Goal: Information Seeking & Learning: Find specific fact

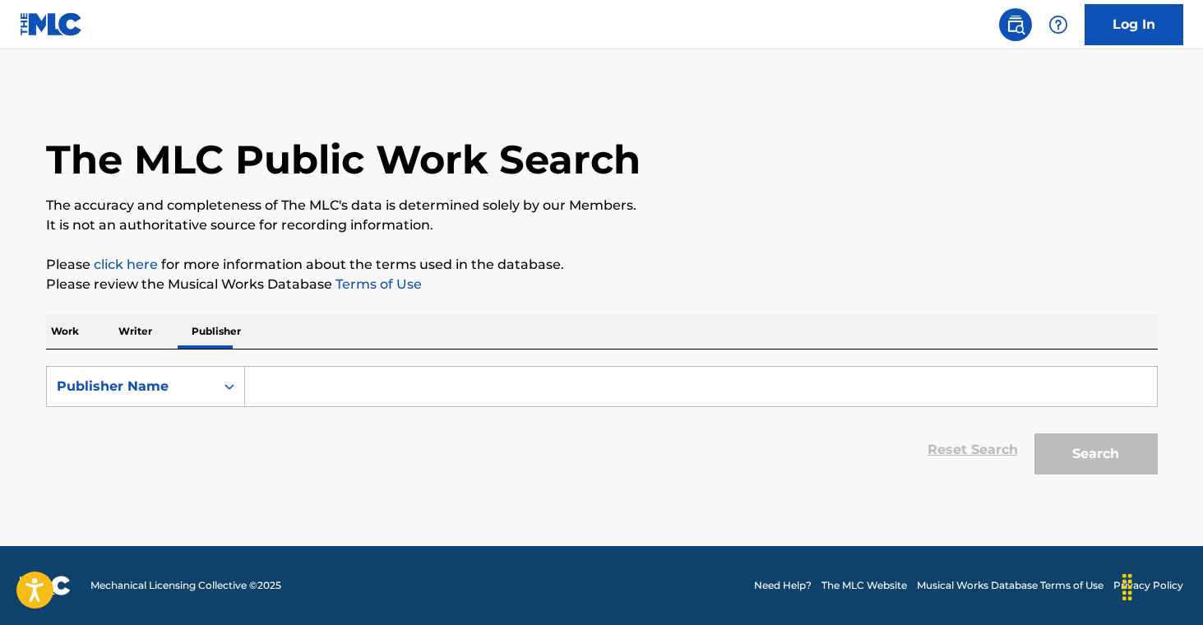
click at [278, 387] on input "Search Form" at bounding box center [701, 386] width 912 height 39
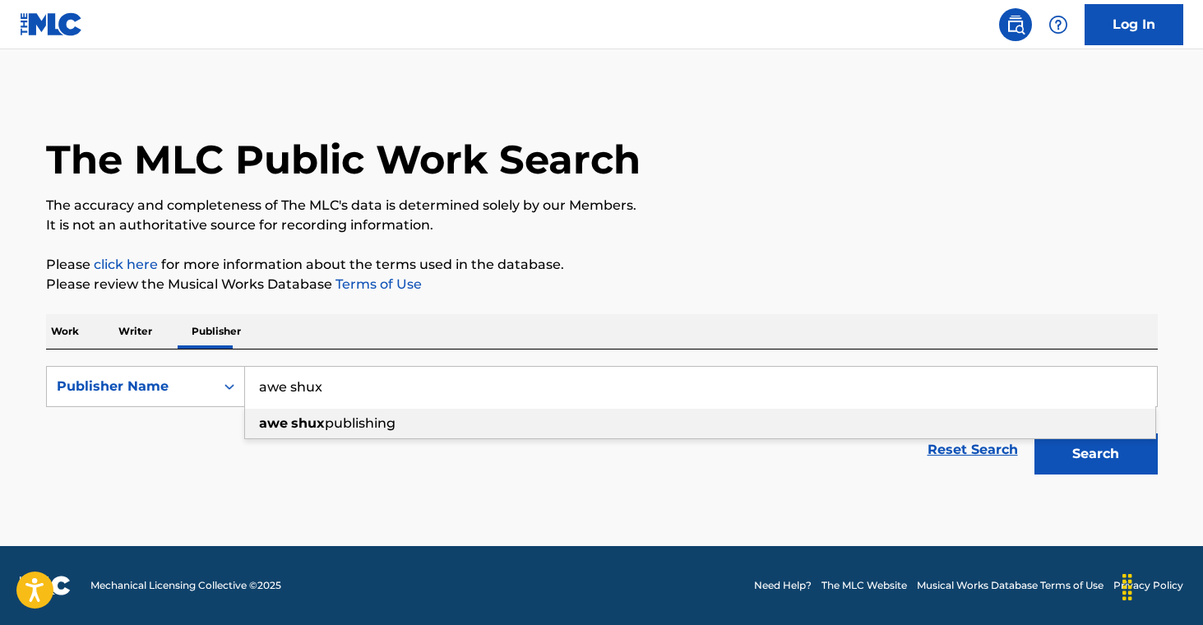
click at [463, 434] on div "awe shux publishing" at bounding box center [700, 424] width 910 height 30
type input "awe shux publishing"
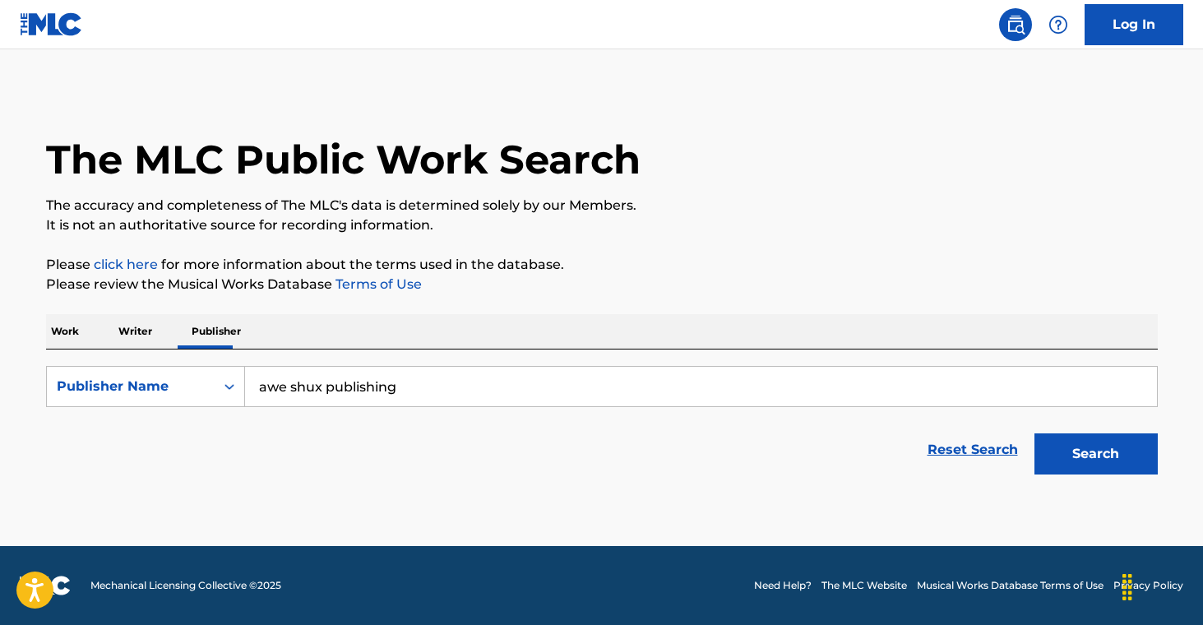
click at [1093, 467] on button "Search" at bounding box center [1096, 453] width 123 height 41
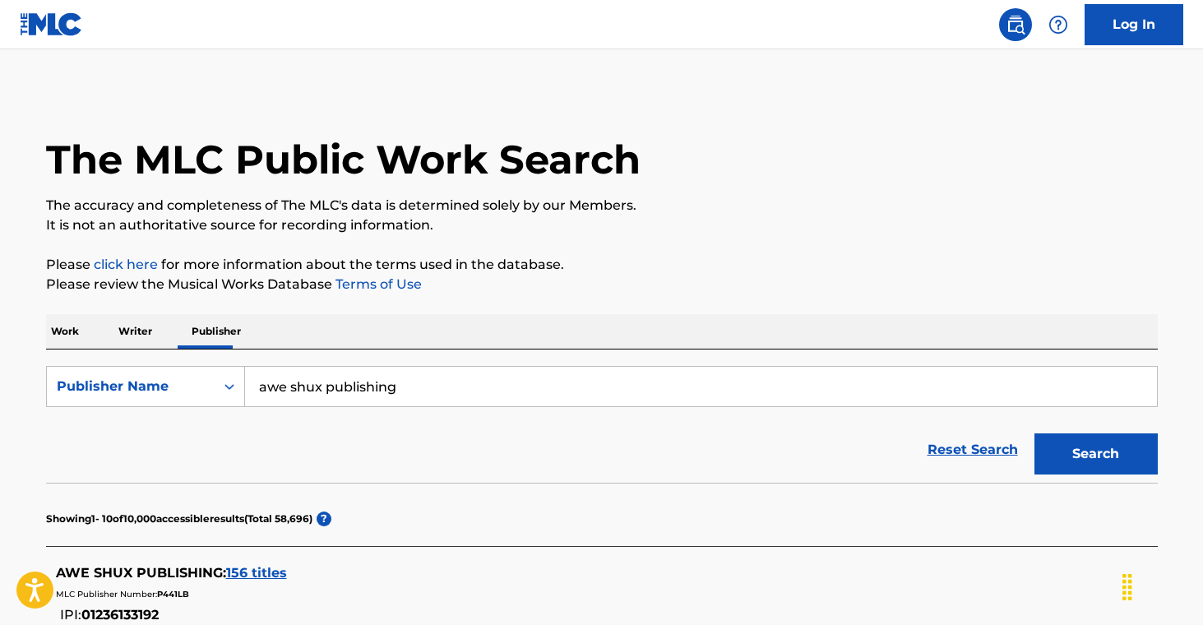
click at [245, 573] on span "156 titles" at bounding box center [256, 573] width 61 height 16
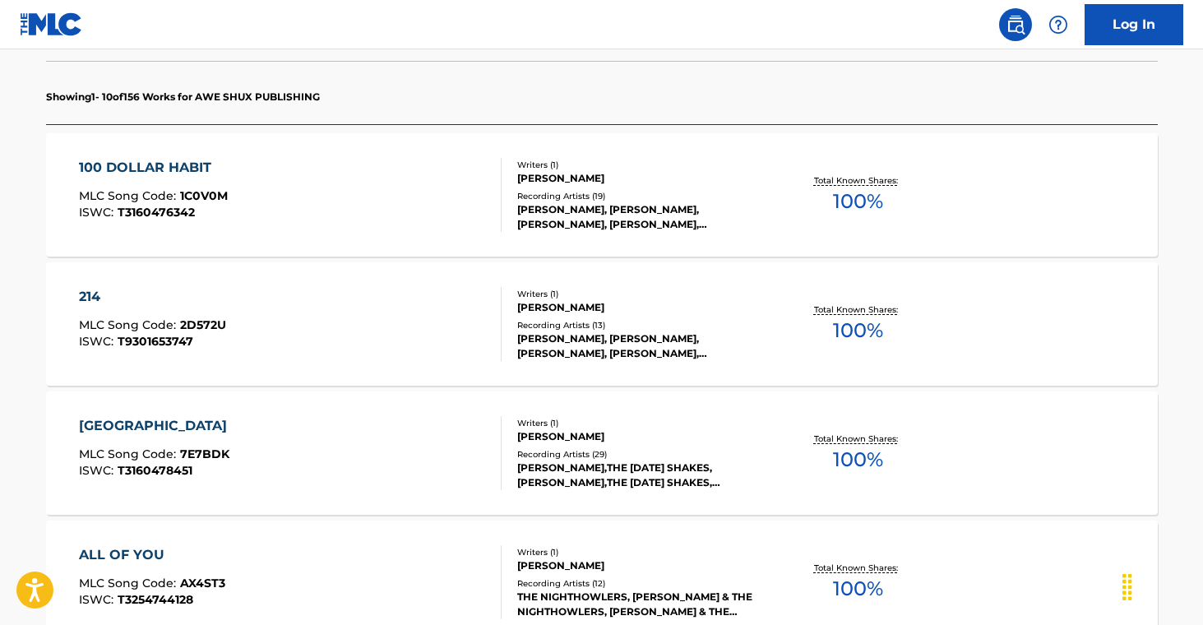
scroll to position [463, 0]
click at [655, 216] on div "[PERSON_NAME], [PERSON_NAME], [PERSON_NAME], [PERSON_NAME], [PERSON_NAME]" at bounding box center [641, 217] width 248 height 30
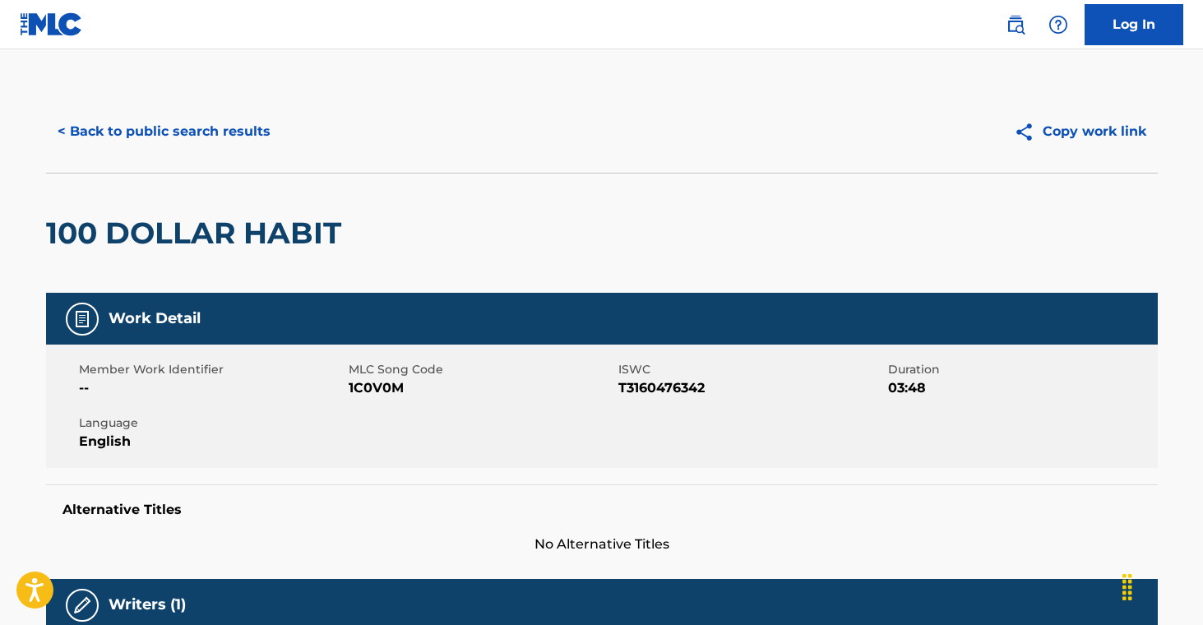
click at [116, 125] on button "< Back to public search results" at bounding box center [164, 131] width 236 height 41
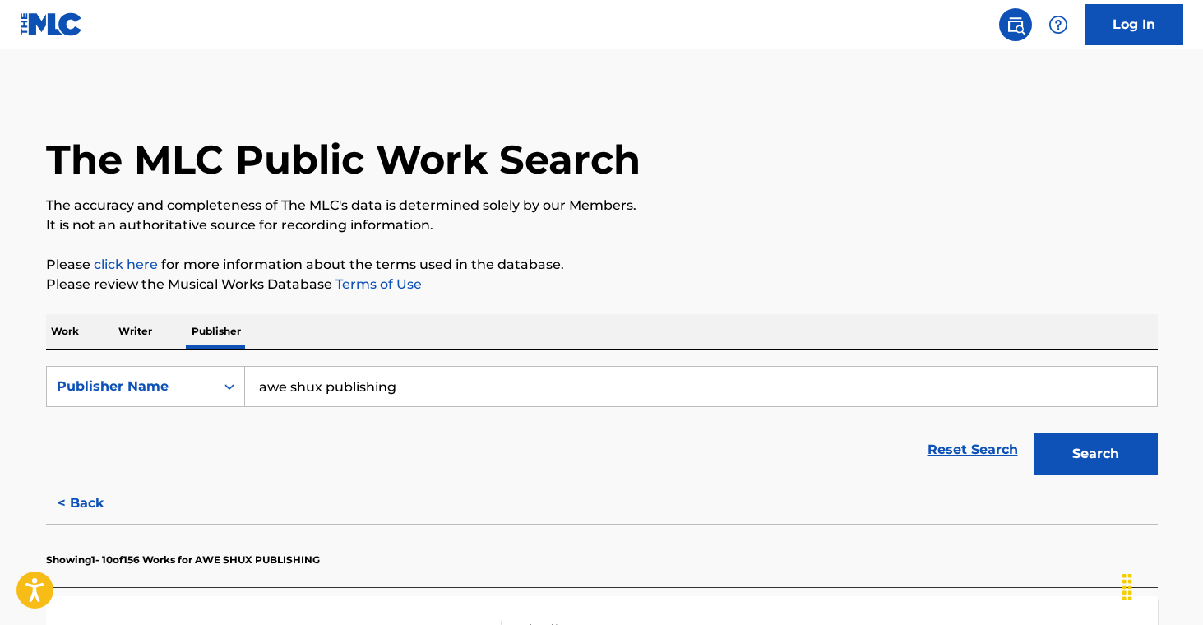
scroll to position [1455, 0]
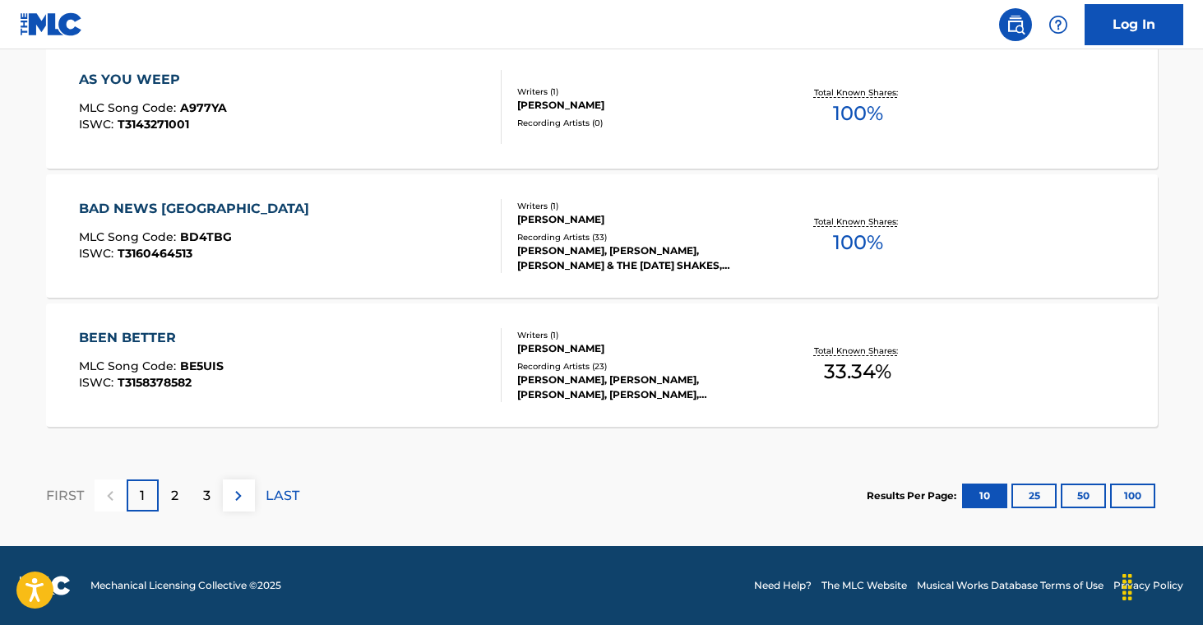
click at [204, 362] on span "BE5UIS" at bounding box center [202, 366] width 44 height 15
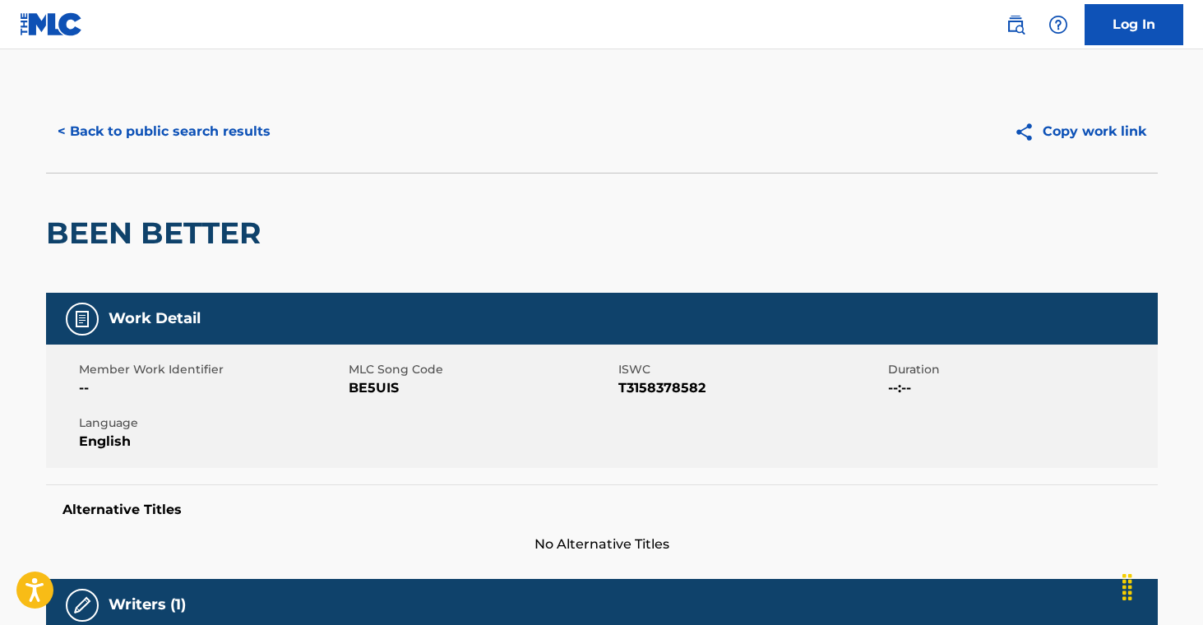
click at [206, 125] on button "< Back to public search results" at bounding box center [164, 131] width 236 height 41
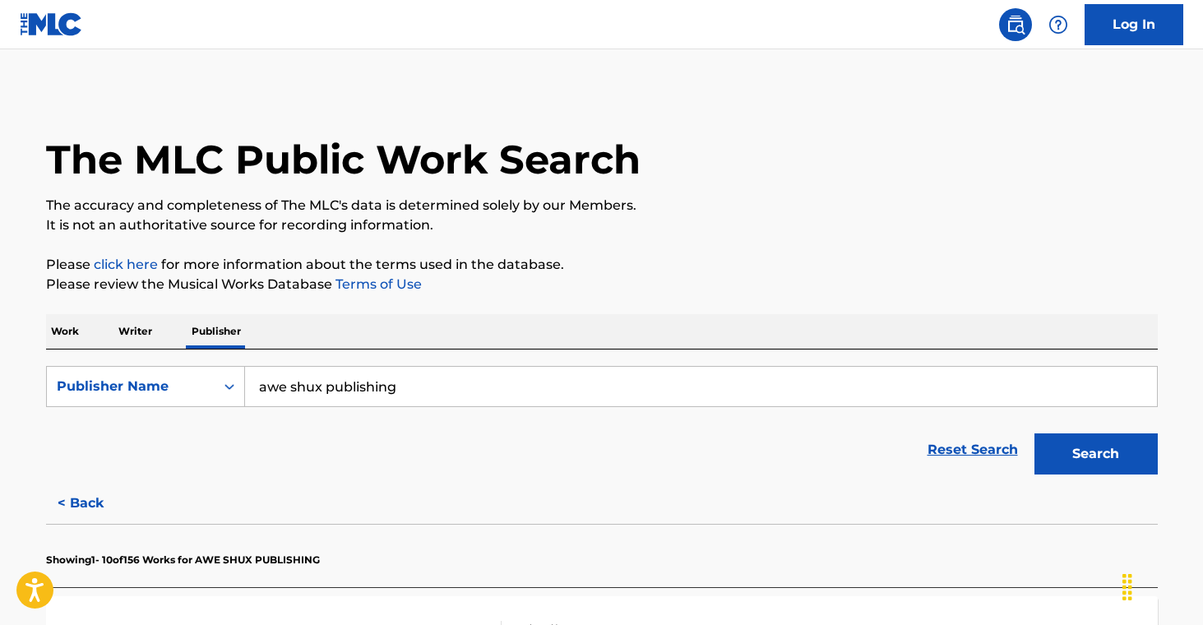
drag, startPoint x: 422, startPoint y: 400, endPoint x: 107, endPoint y: 347, distance: 319.5
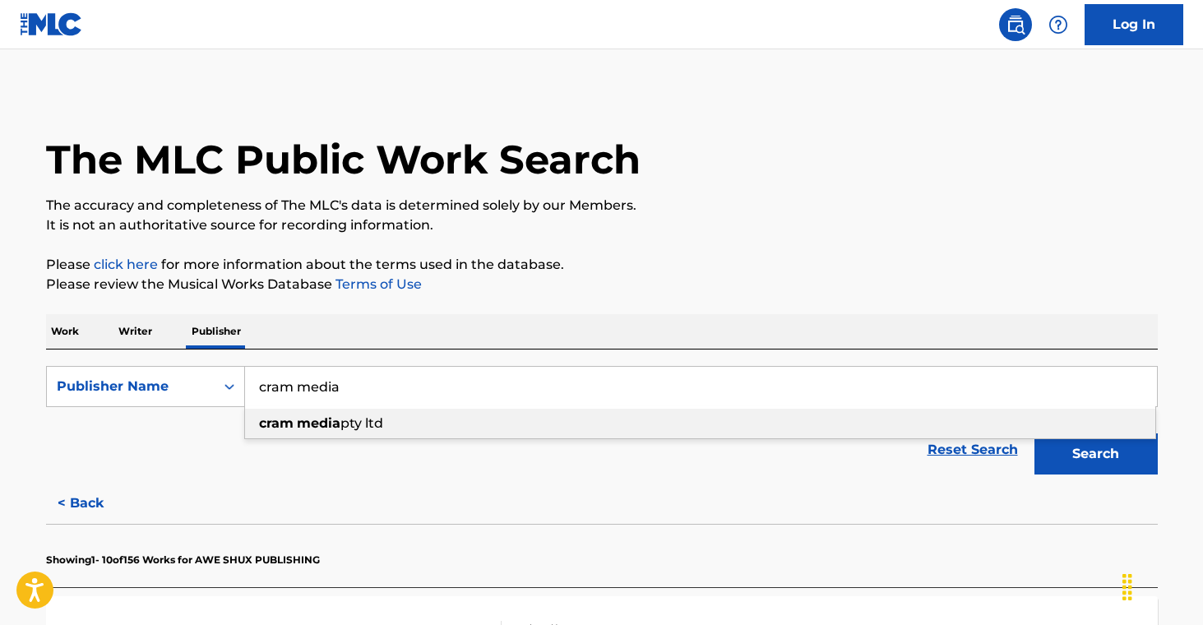
click at [362, 430] on span "pty ltd" at bounding box center [361, 423] width 43 height 16
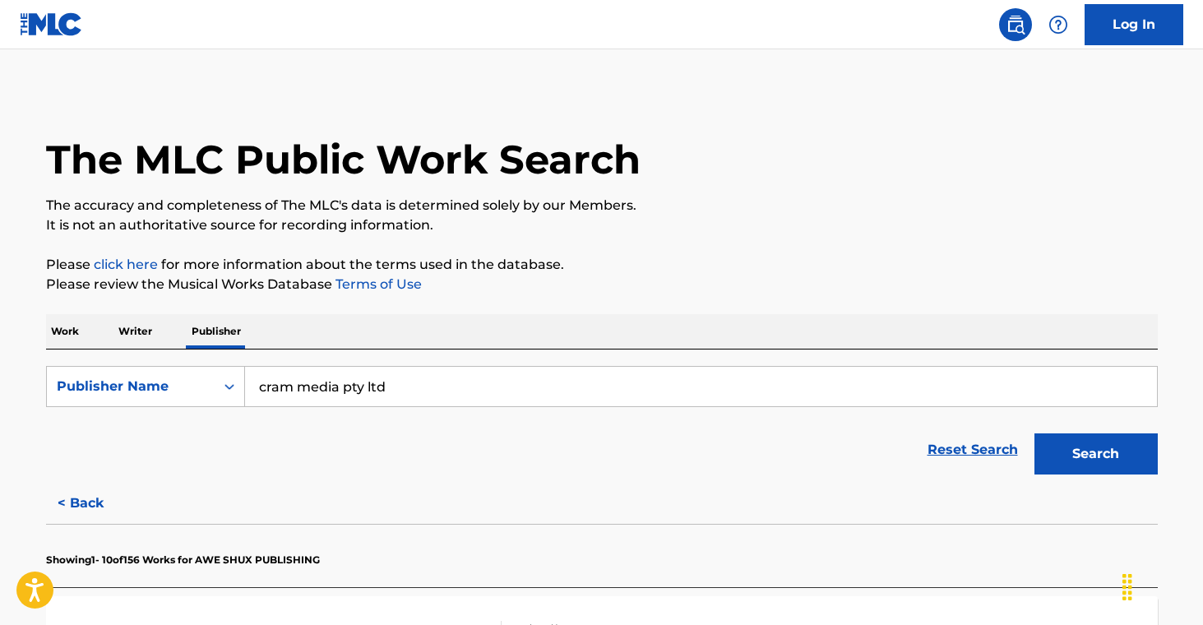
click at [1086, 443] on button "Search" at bounding box center [1096, 453] width 123 height 41
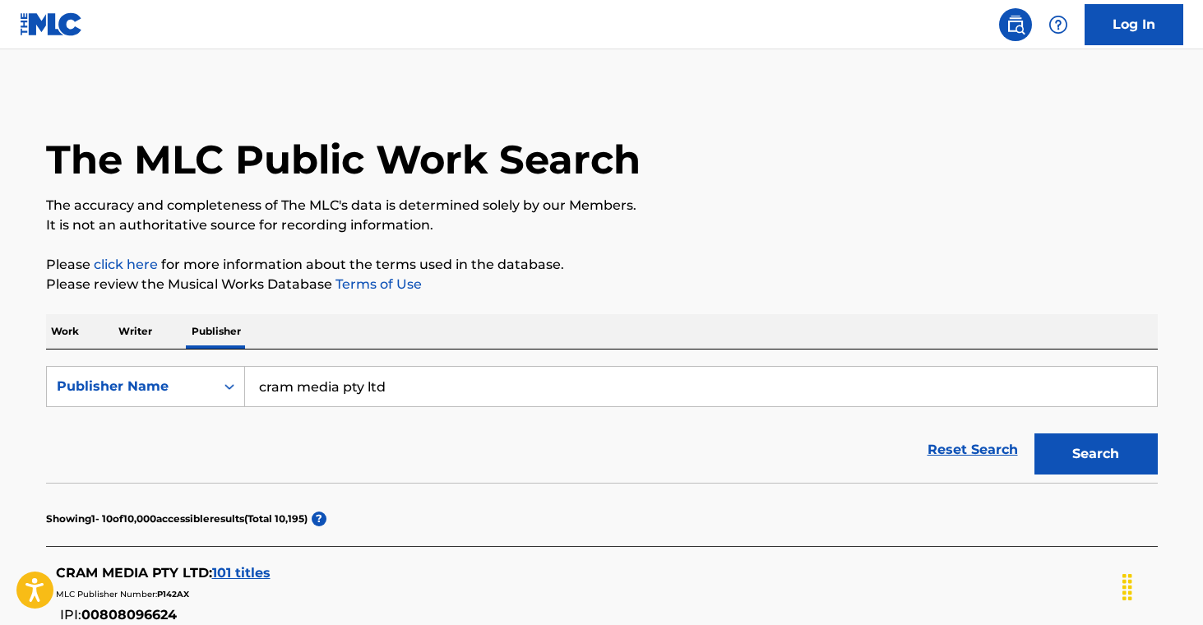
drag, startPoint x: 420, startPoint y: 394, endPoint x: 49, endPoint y: 326, distance: 377.1
paste input "Gadi Music Publishing"
type input "Gadi Music Publishing"
click at [1089, 456] on button "Search" at bounding box center [1096, 453] width 123 height 41
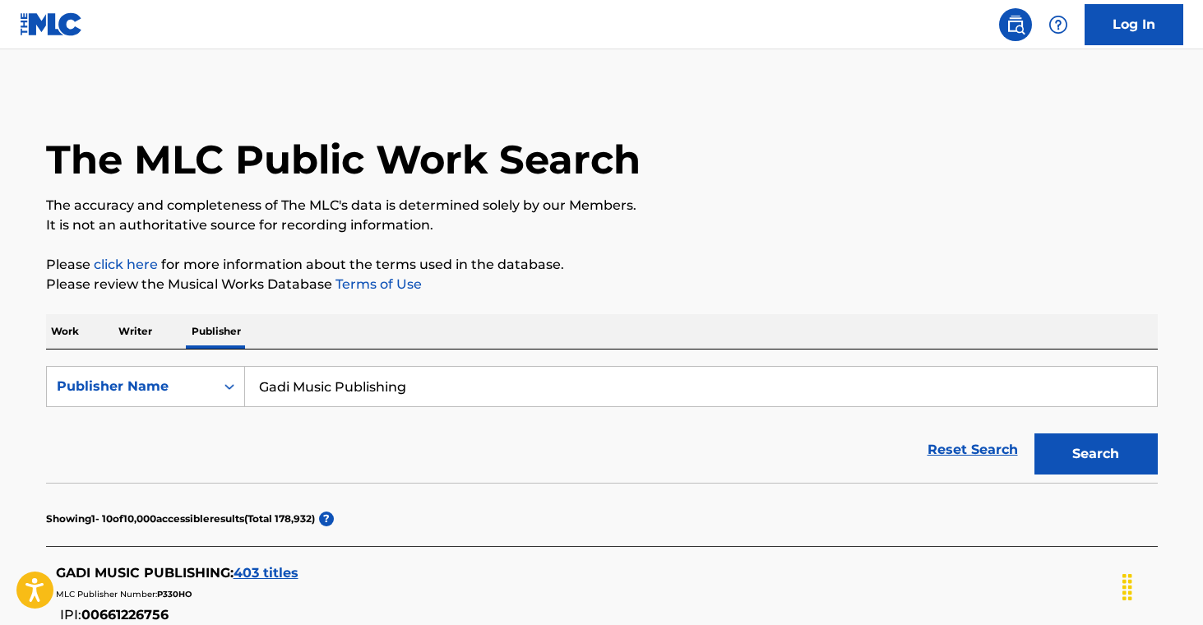
click at [271, 580] on span "403 titles" at bounding box center [266, 573] width 65 height 16
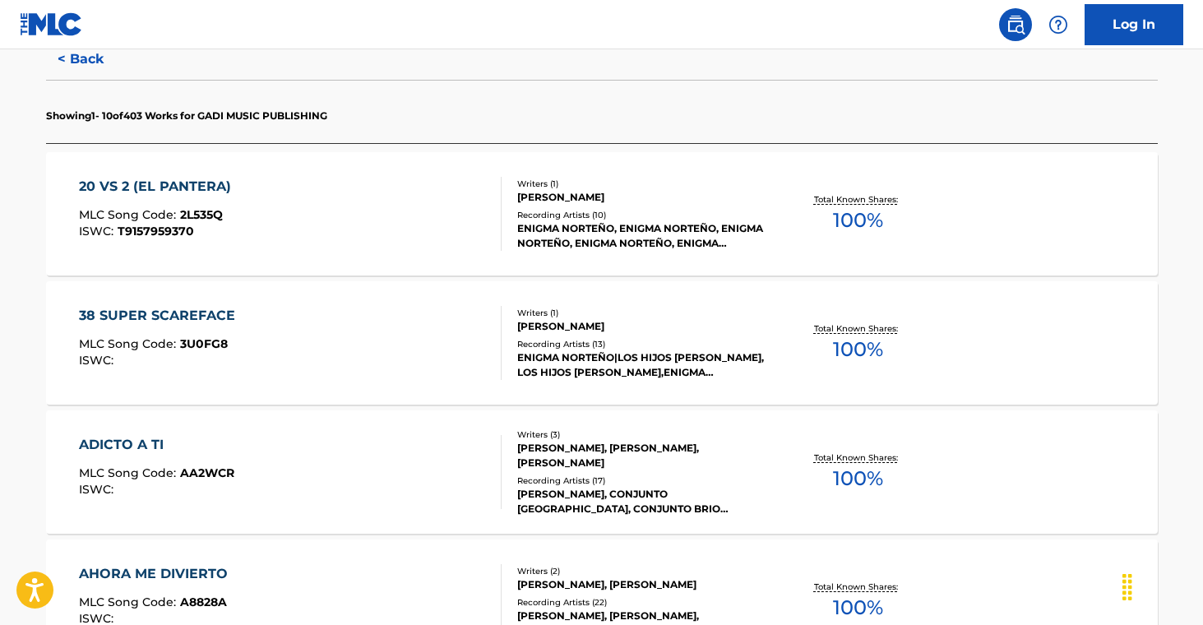
scroll to position [493, 0]
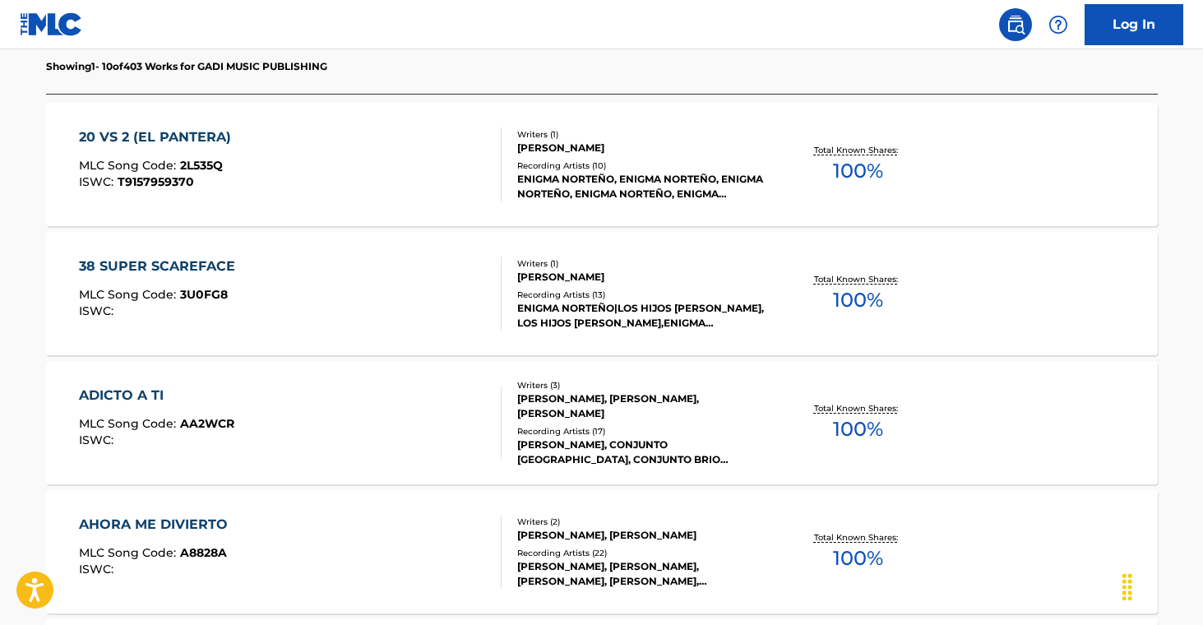
click at [549, 185] on div "ENIGMA NORTEÑO, ENIGMA NORTEÑO, ENIGMA NORTEÑO, ENIGMA NORTEÑO, ENIGMA NORTEÑO" at bounding box center [641, 187] width 248 height 30
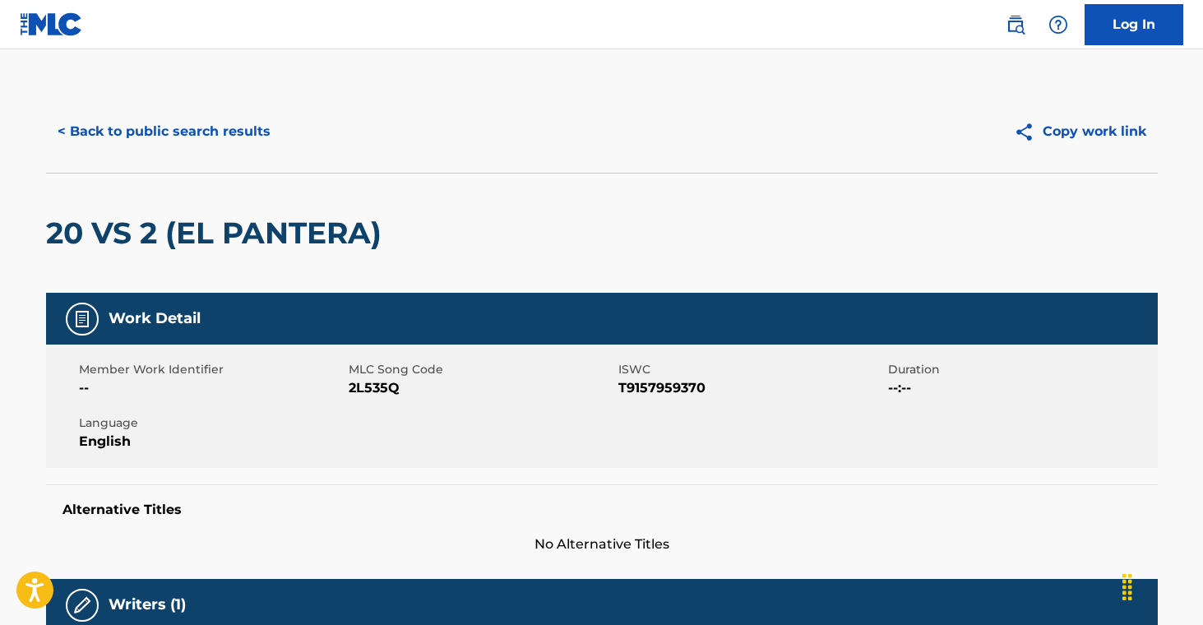
click at [426, 465] on div "Member Work Identifier -- MLC Song Code 2L535Q ISWC T9157959370 Duration --:-- …" at bounding box center [602, 406] width 1112 height 123
click at [191, 124] on button "< Back to public search results" at bounding box center [164, 131] width 236 height 41
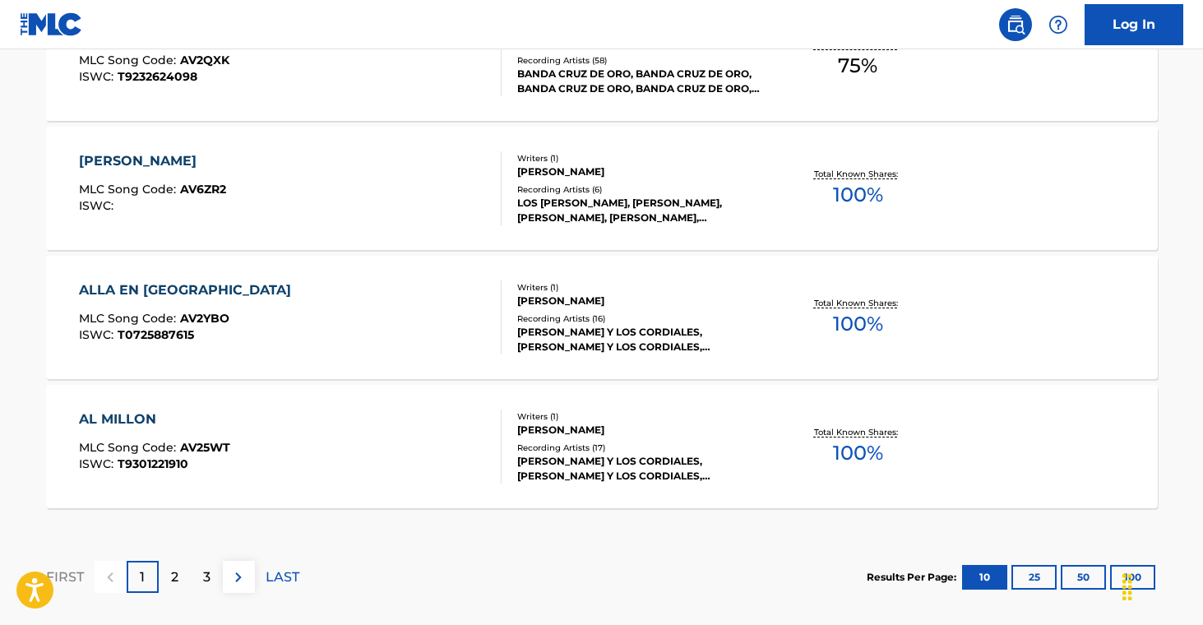
scroll to position [1455, 0]
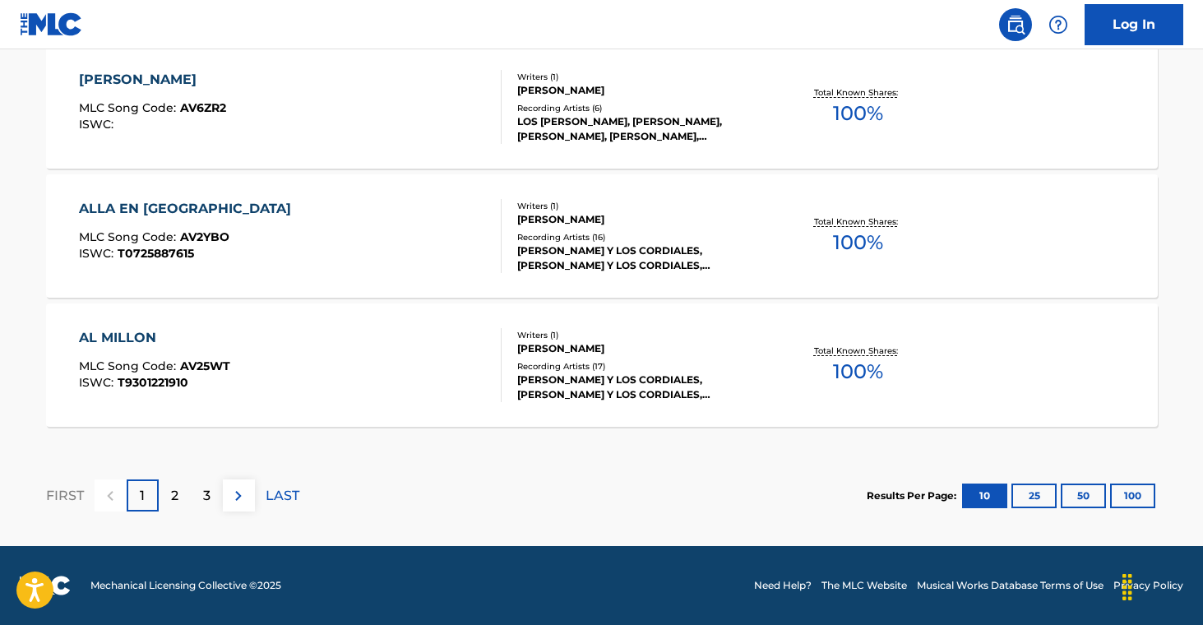
click at [185, 362] on span "AV25WT" at bounding box center [205, 366] width 50 height 15
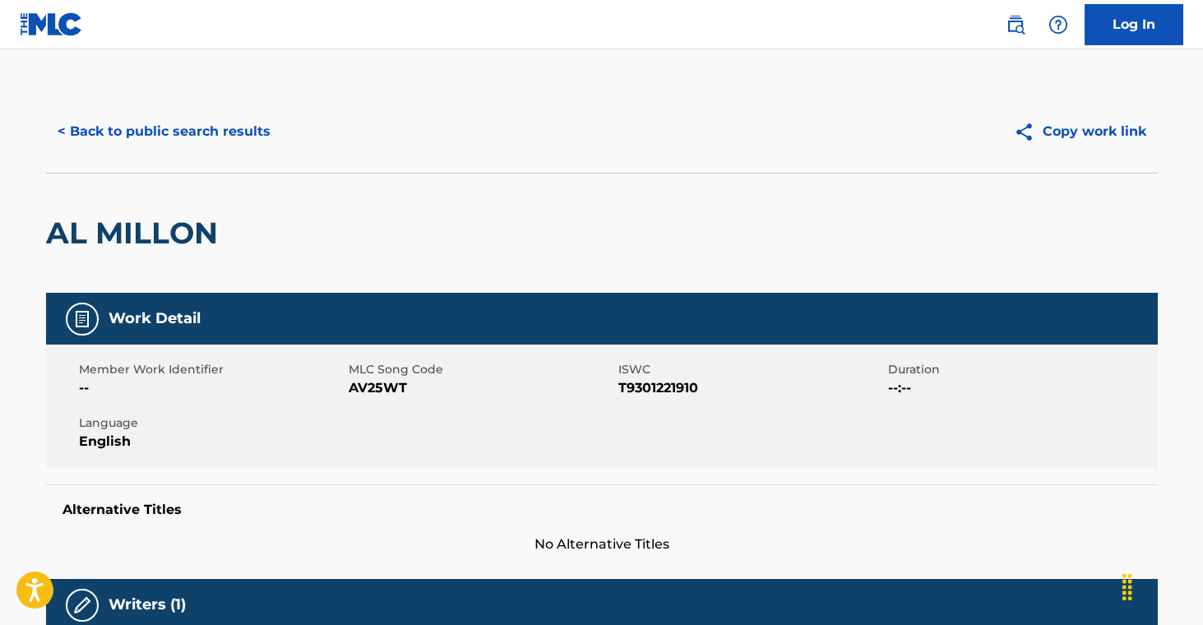
click at [191, 142] on button "< Back to public search results" at bounding box center [164, 131] width 236 height 41
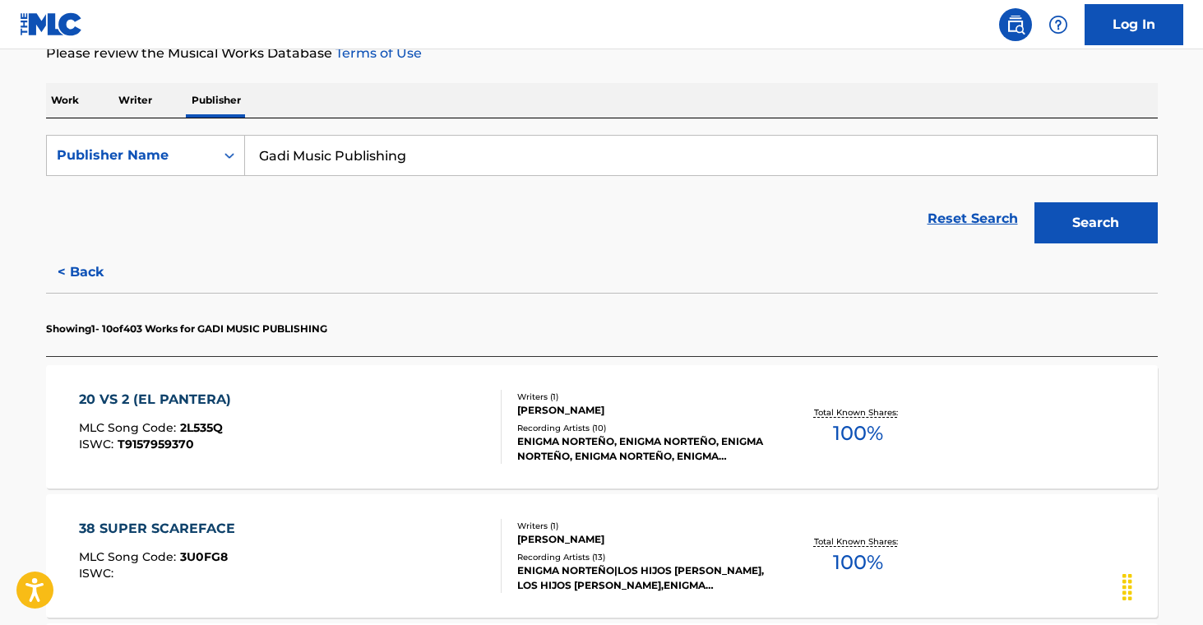
scroll to position [1455, 0]
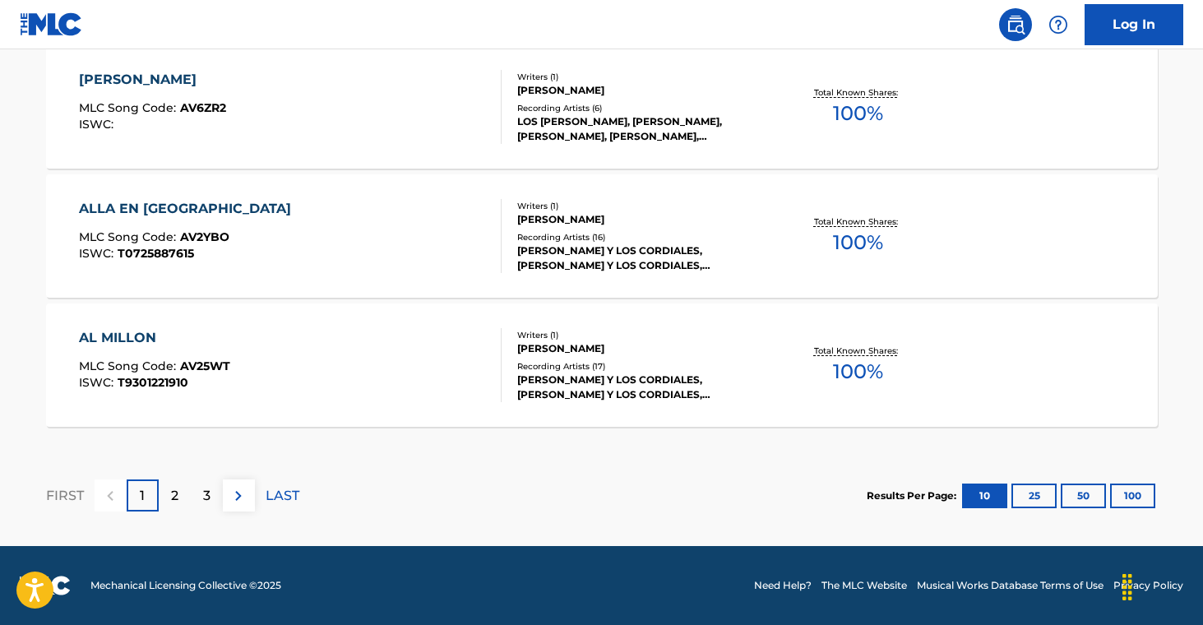
click at [176, 507] on div "2" at bounding box center [175, 495] width 32 height 32
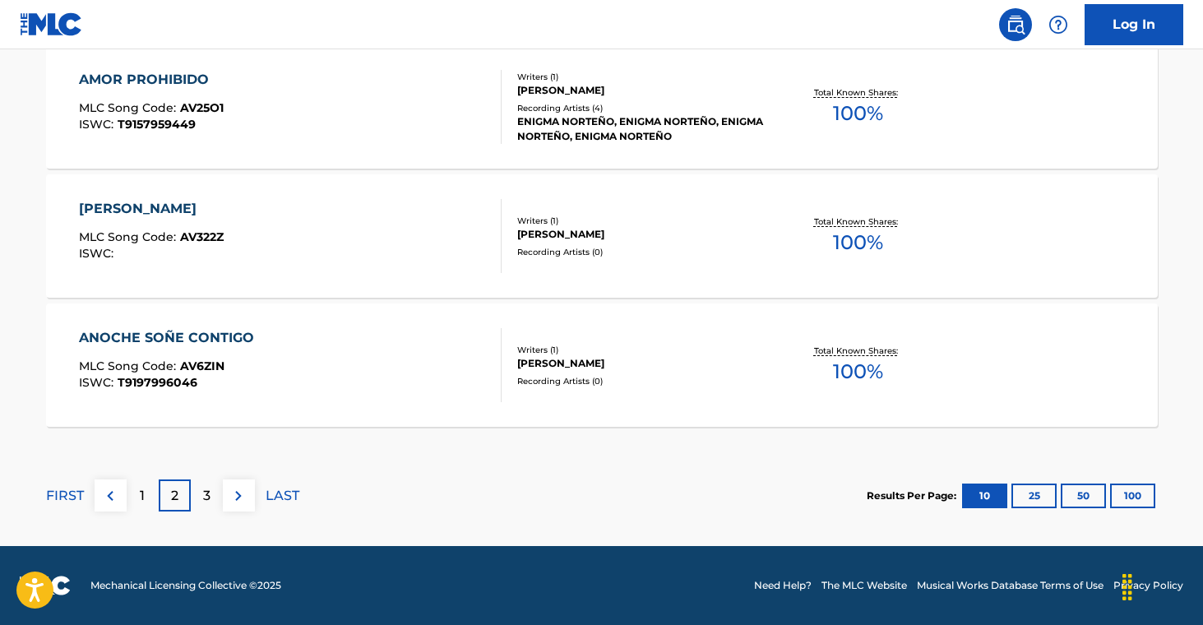
click at [672, 366] on div "[PERSON_NAME]" at bounding box center [641, 363] width 248 height 15
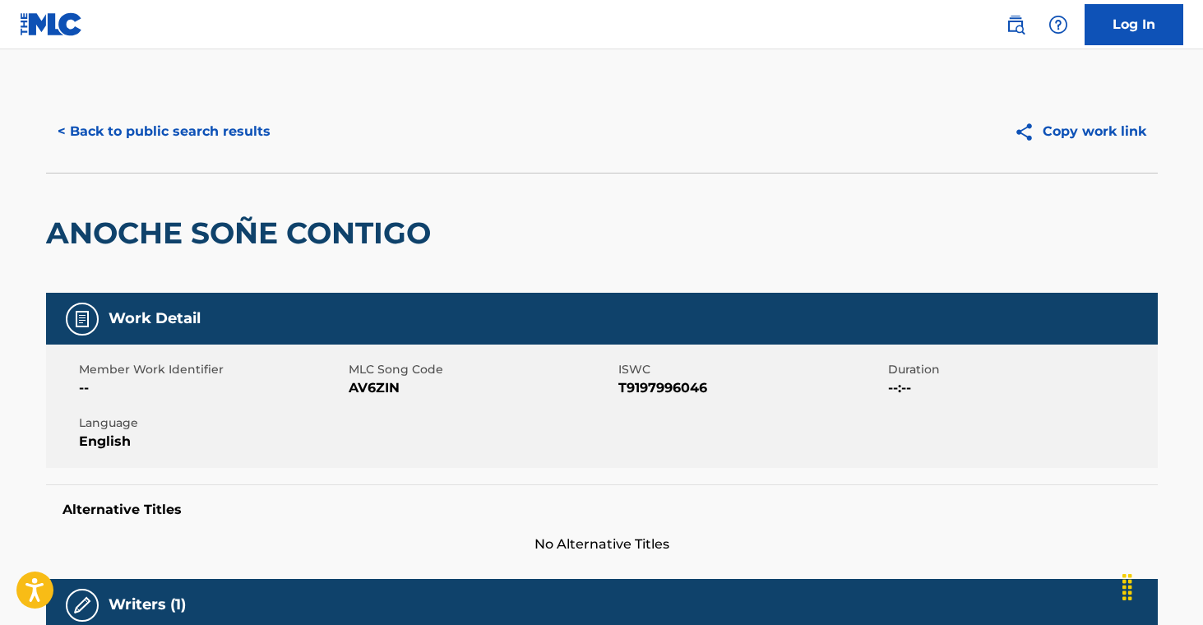
click at [106, 138] on button "< Back to public search results" at bounding box center [164, 131] width 236 height 41
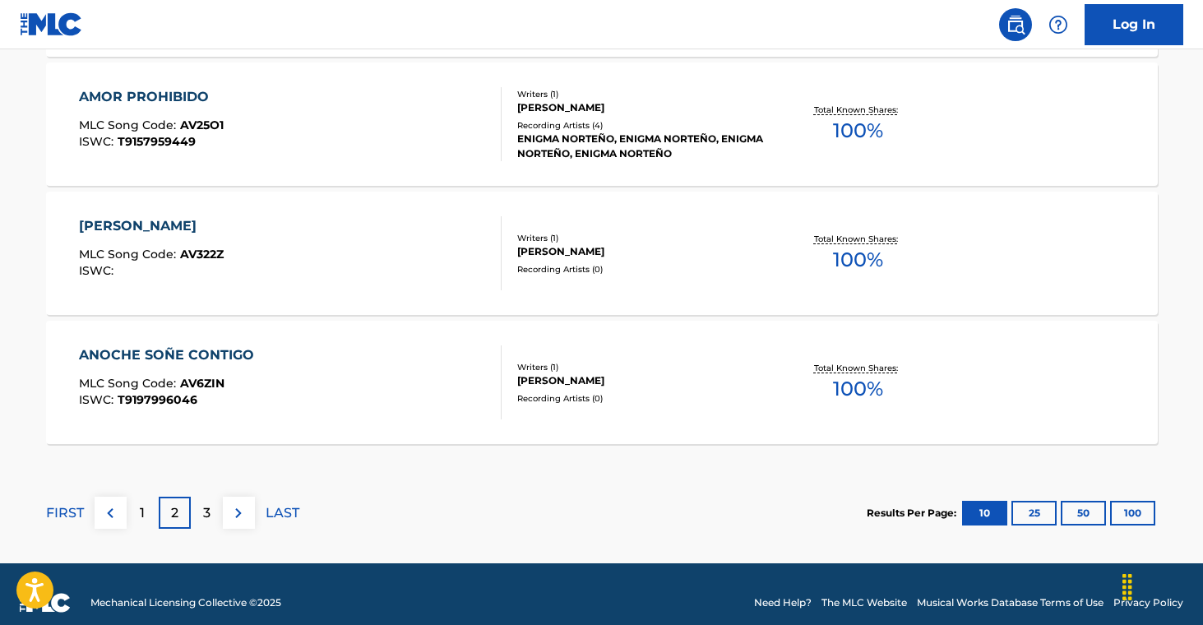
scroll to position [1455, 0]
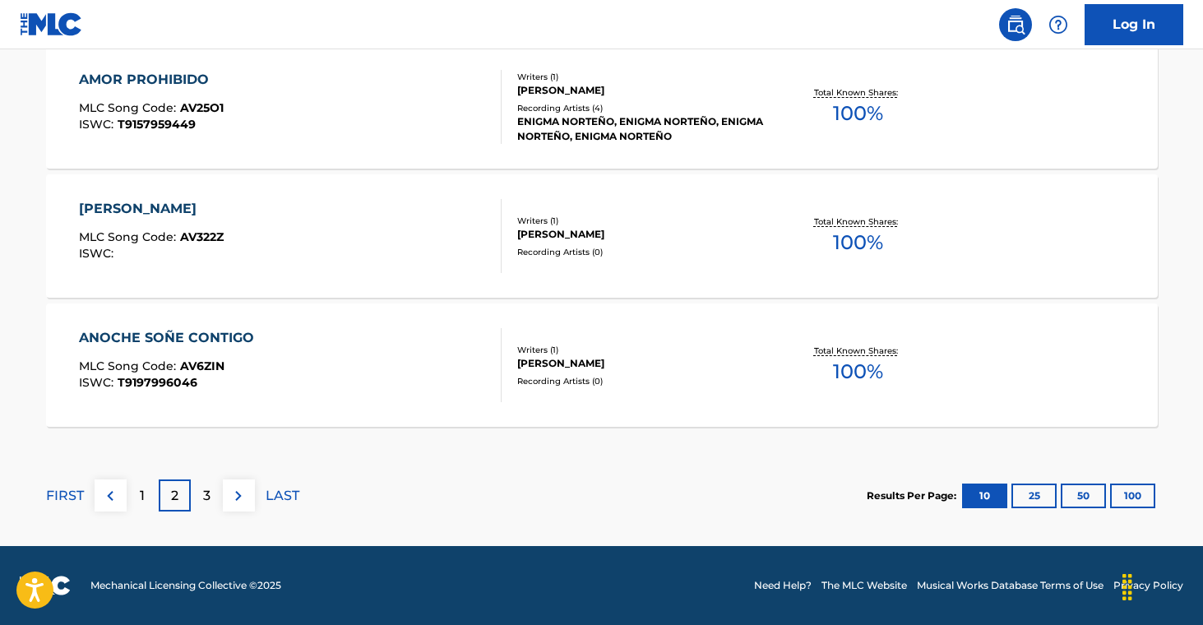
click at [1124, 498] on button "100" at bounding box center [1132, 496] width 45 height 25
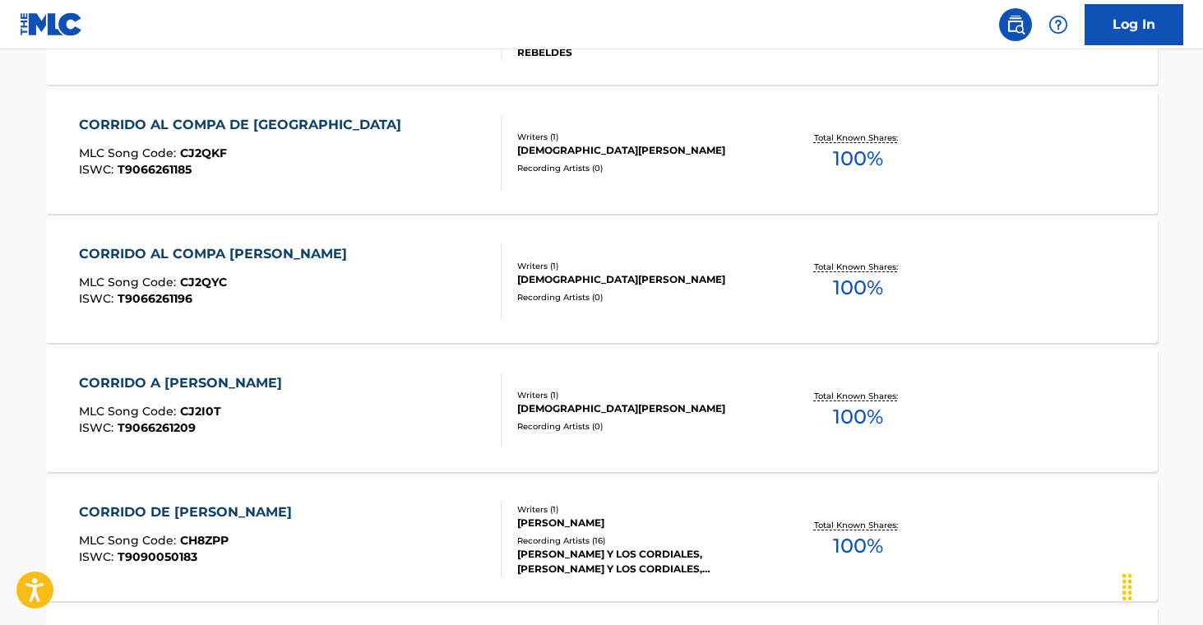
scroll to position [8689, 0]
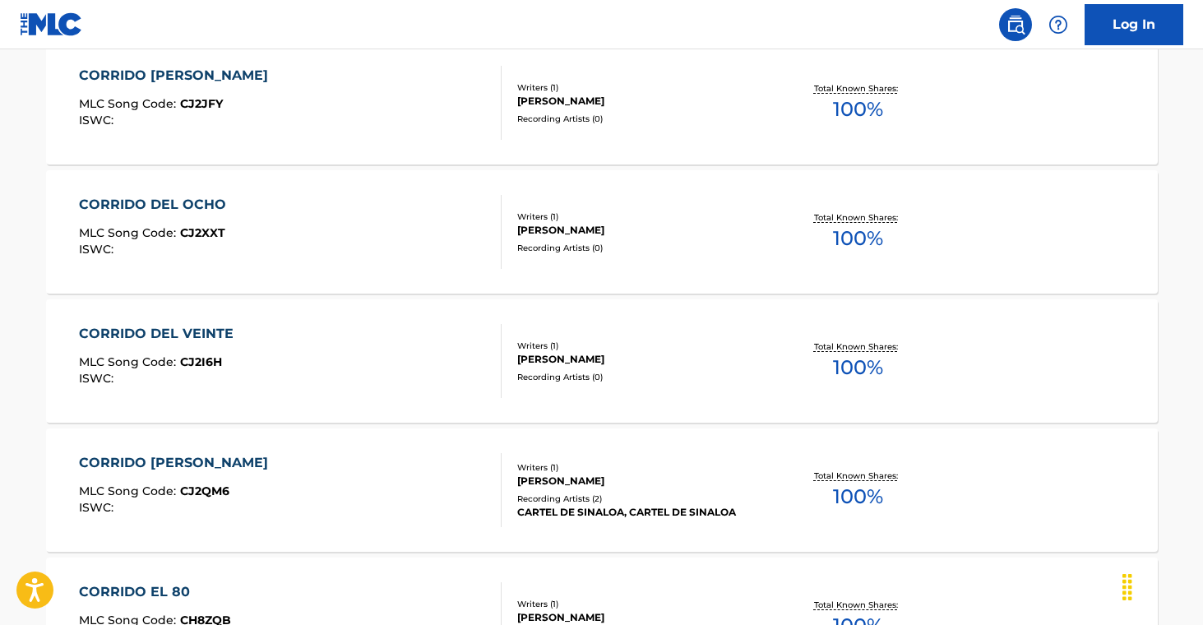
click at [657, 385] on div "CORRIDO DEL VEINTE MLC Song Code : CJ2I6H ISWC : Writers ( 1 ) [PERSON_NAME] Re…" at bounding box center [602, 360] width 1112 height 123
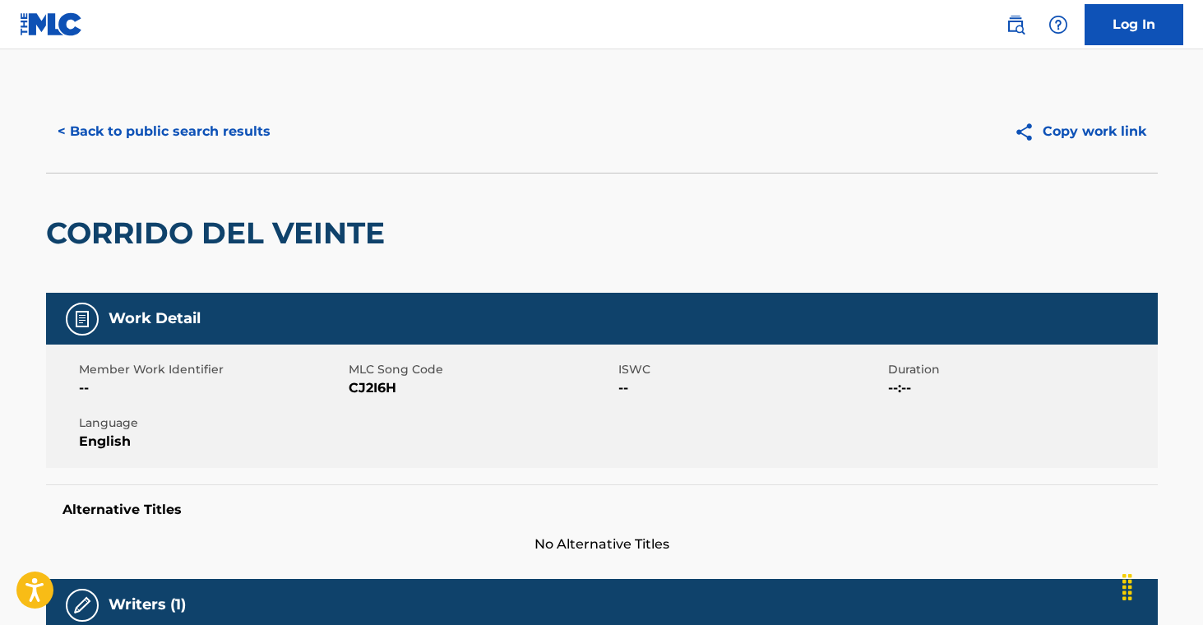
click at [127, 95] on div "< Back to public search results Copy work link" at bounding box center [602, 131] width 1112 height 82
click at [145, 130] on button "< Back to public search results" at bounding box center [164, 131] width 236 height 41
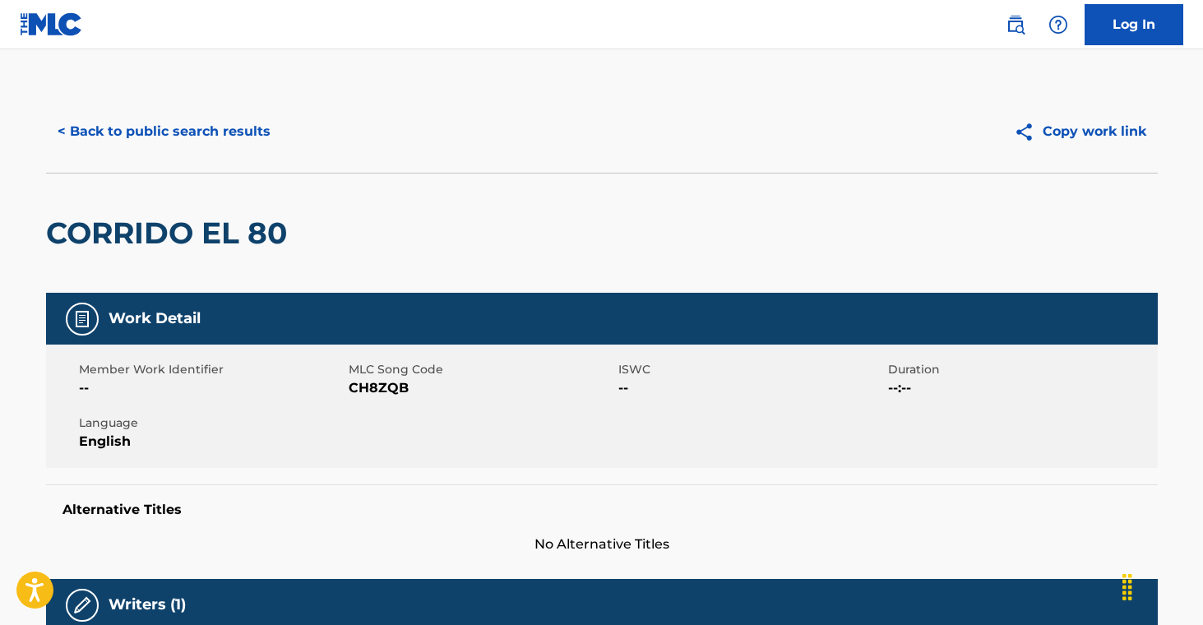
click at [228, 132] on button "< Back to public search results" at bounding box center [164, 131] width 236 height 41
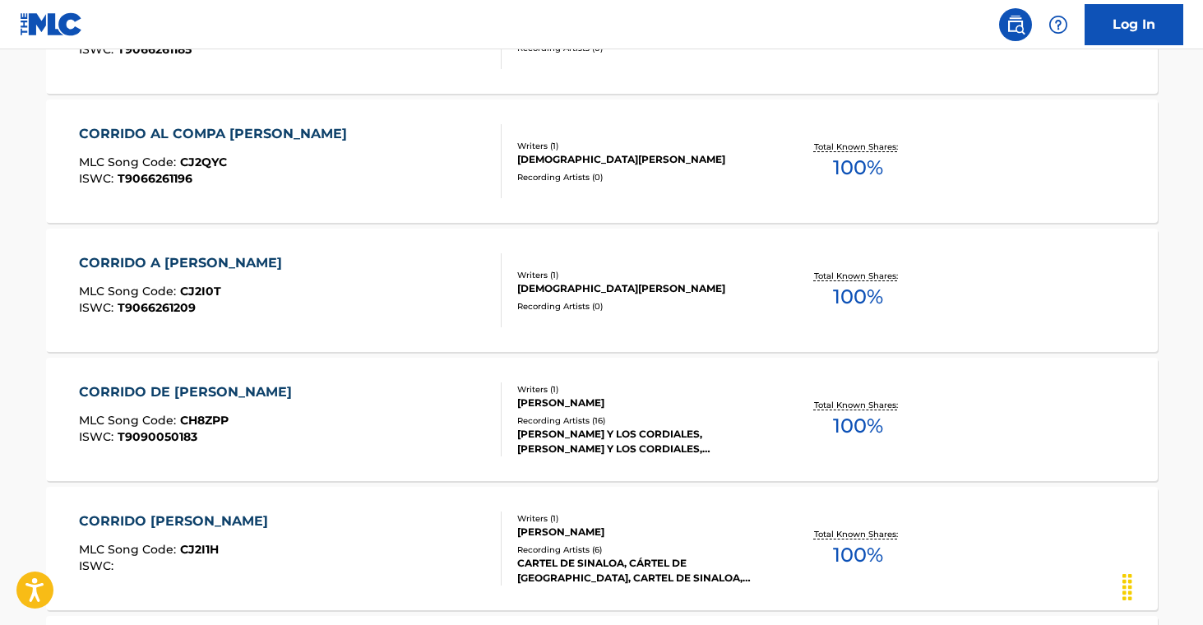
scroll to position [8301, 0]
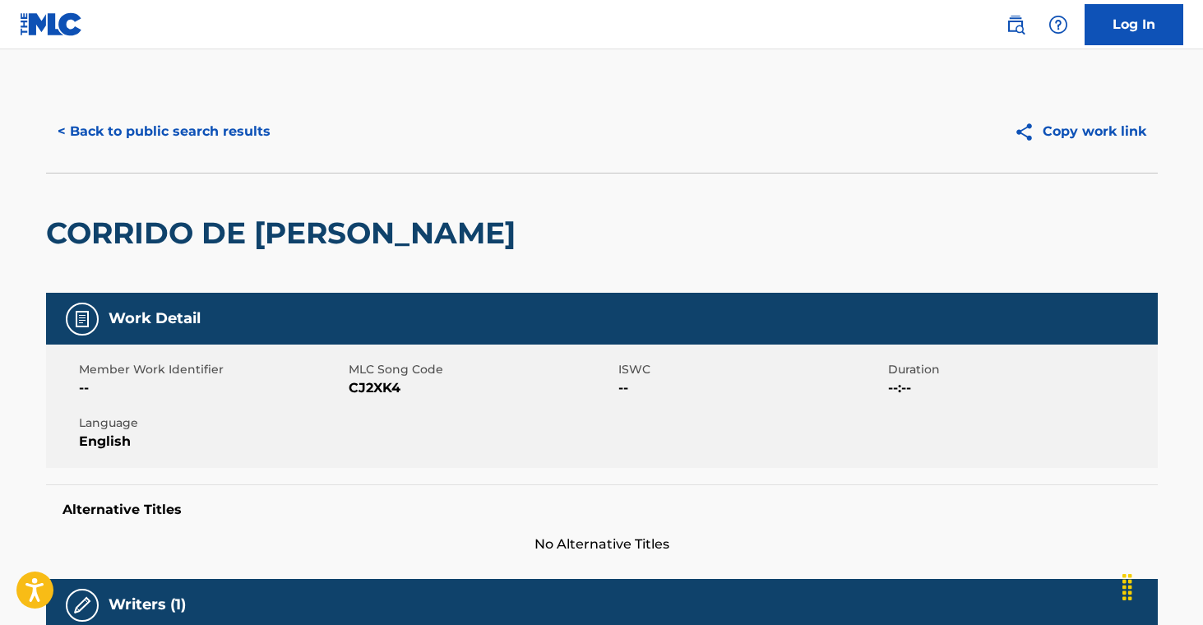
click at [231, 145] on button "< Back to public search results" at bounding box center [164, 131] width 236 height 41
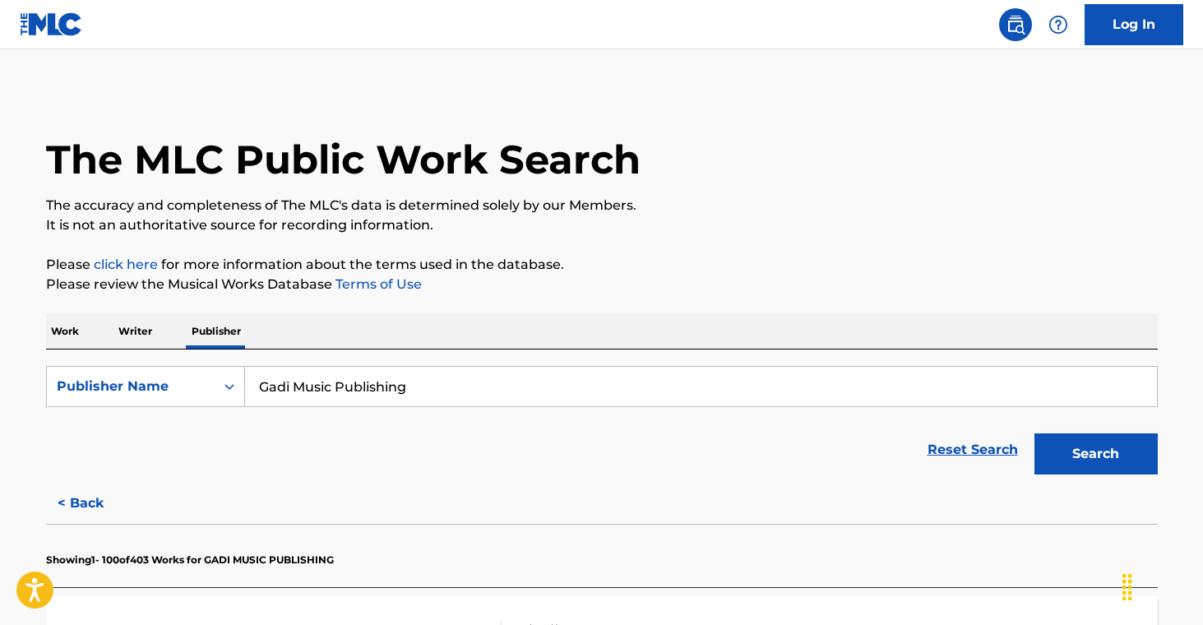
click at [330, 270] on p "Please click here for more information about the terms used in the database." at bounding box center [602, 265] width 1112 height 20
click at [137, 335] on p "Writer" at bounding box center [135, 331] width 44 height 35
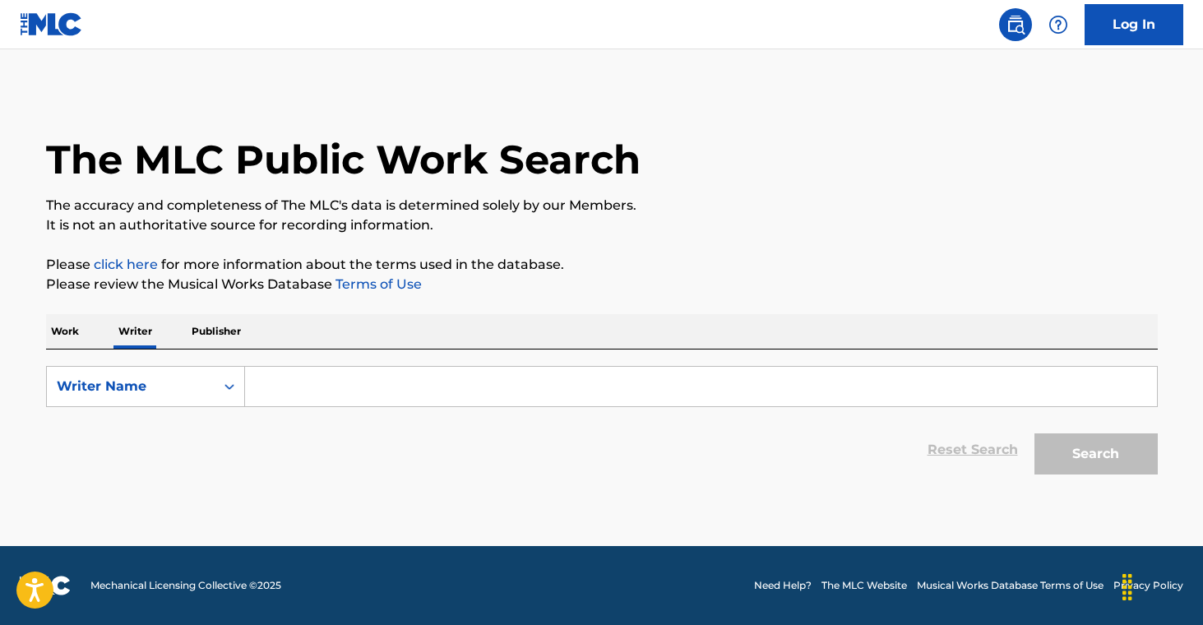
click at [350, 375] on input "Search Form" at bounding box center [701, 386] width 912 height 39
paste input "[PERSON_NAME] [PERSON_NAME]"
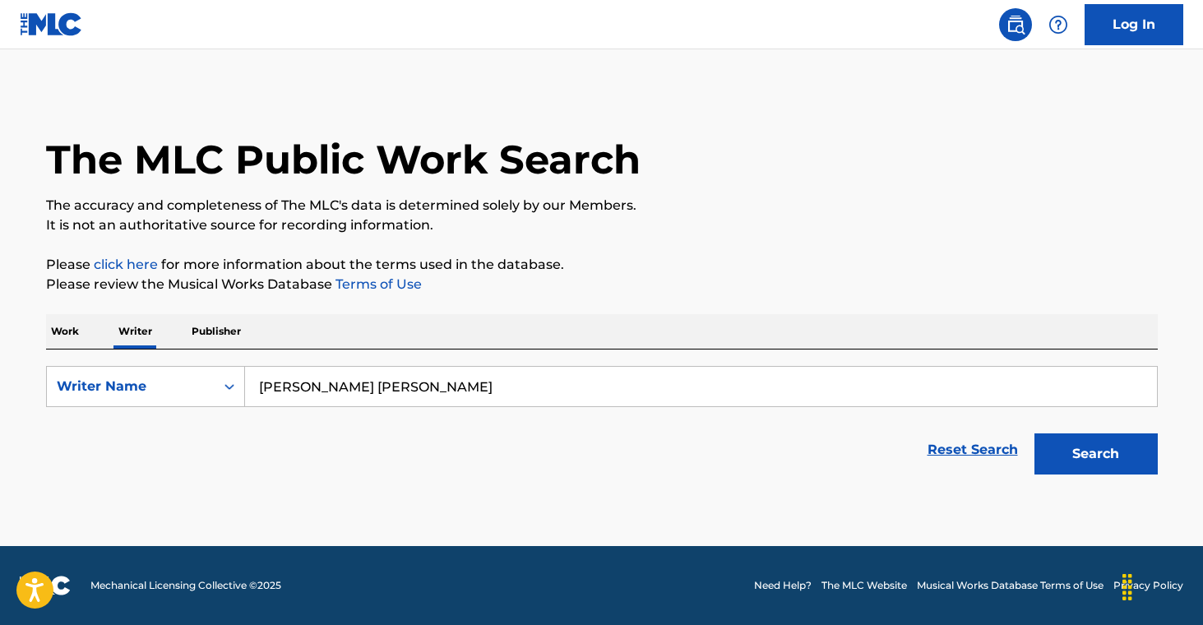
type input "[PERSON_NAME] [PERSON_NAME]"
click at [1076, 444] on button "Search" at bounding box center [1096, 453] width 123 height 41
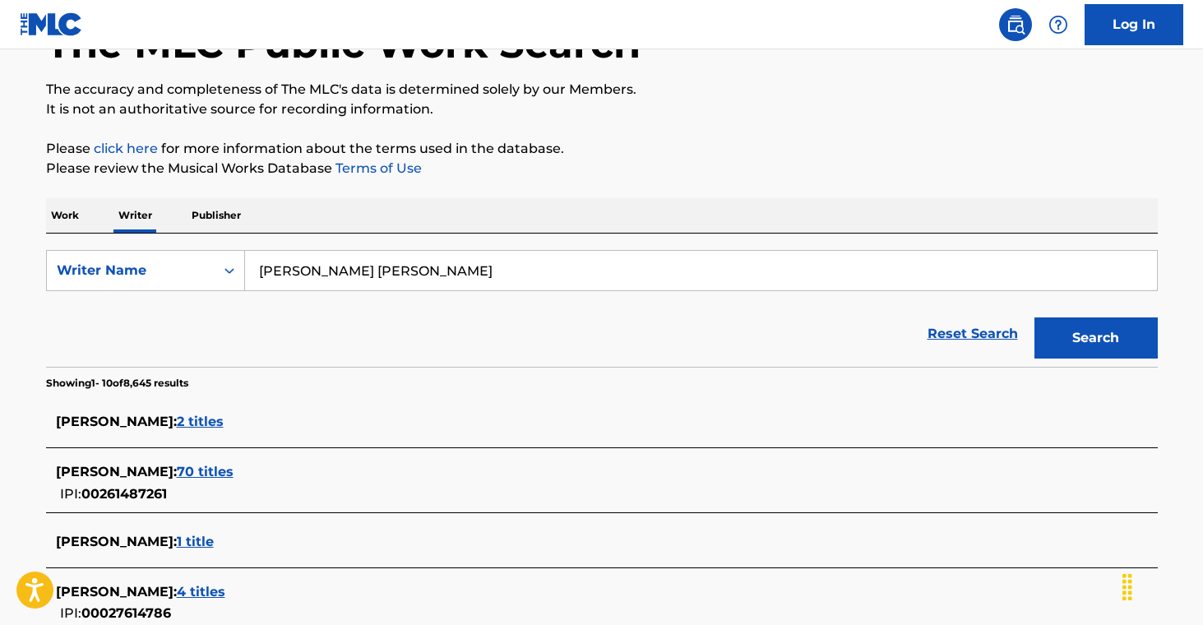
scroll to position [229, 0]
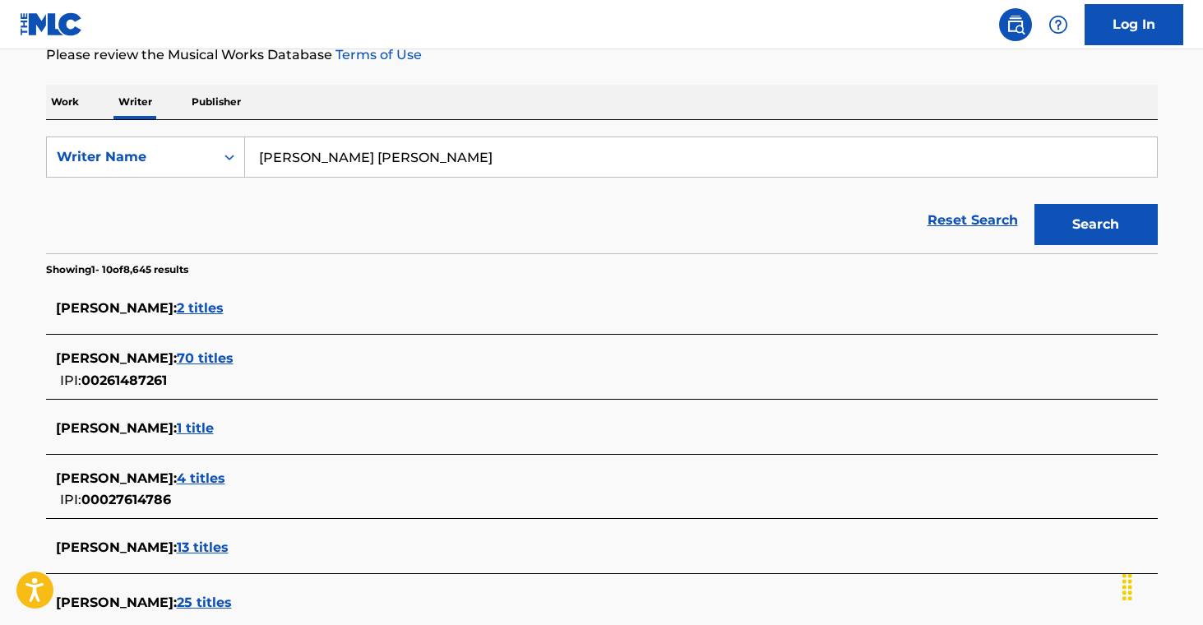
click at [224, 308] on span "2 titles" at bounding box center [200, 308] width 47 height 16
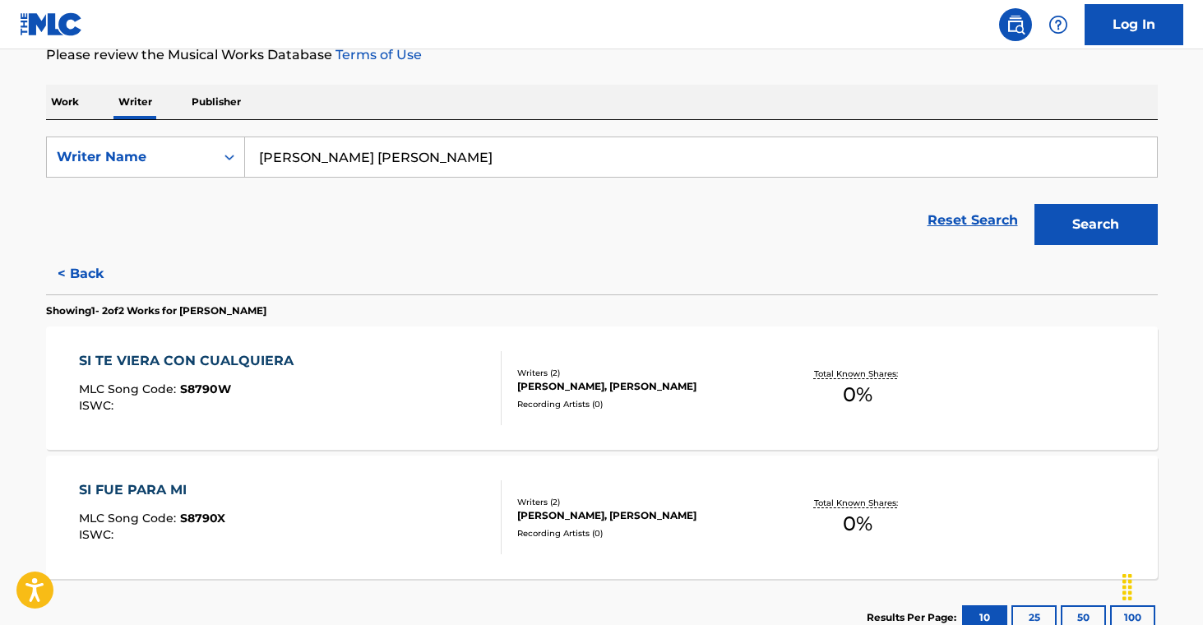
scroll to position [226, 0]
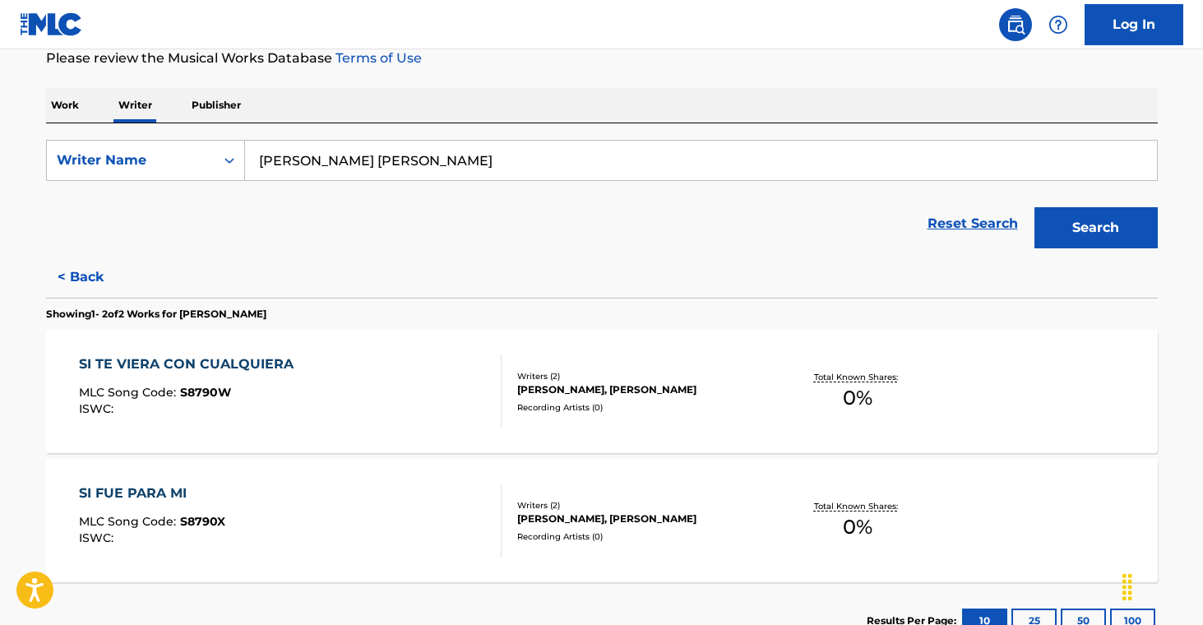
click at [613, 405] on div "Writers ( 2 ) [PERSON_NAME], [PERSON_NAME] Recording Artists ( 0 )" at bounding box center [634, 392] width 264 height 44
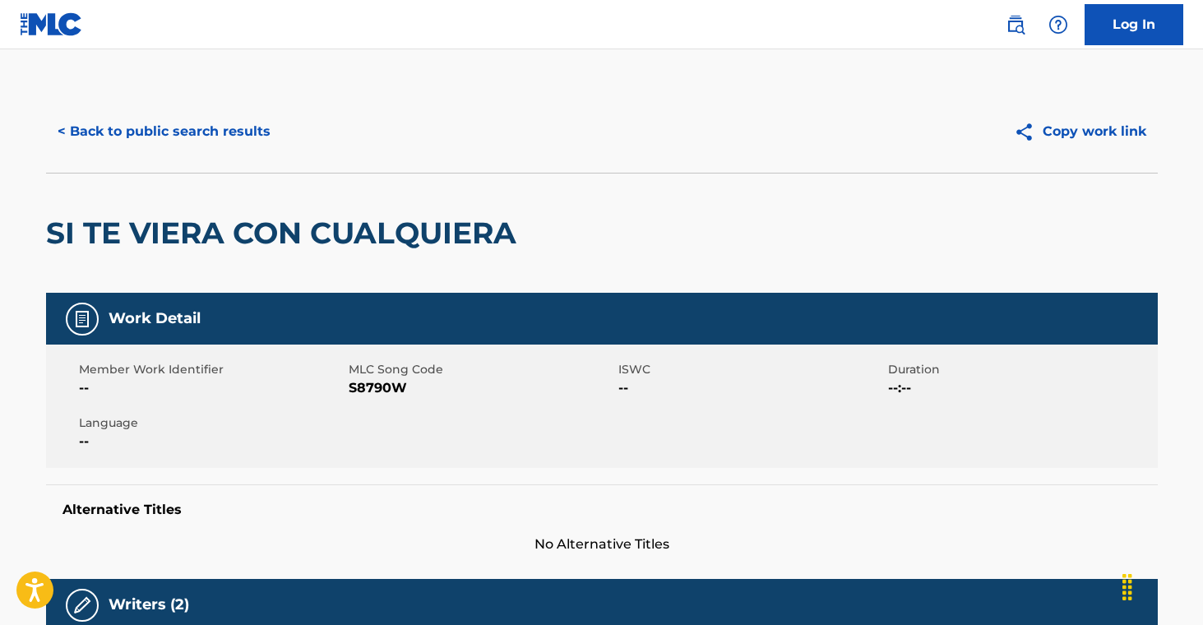
click at [57, 115] on button "< Back to public search results" at bounding box center [164, 131] width 236 height 41
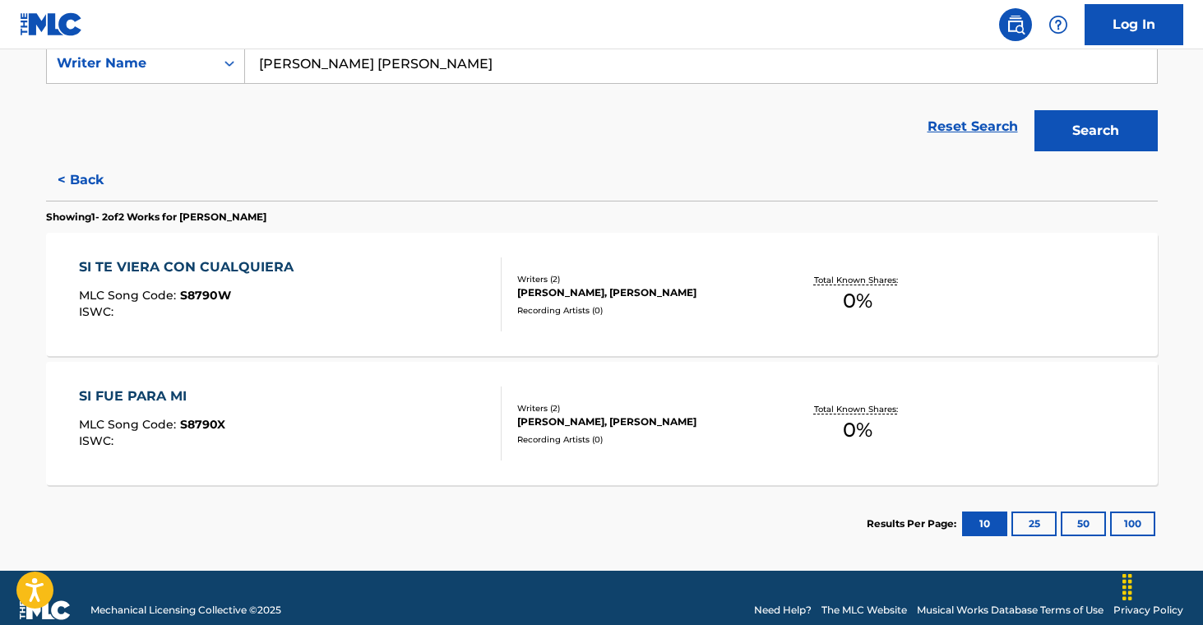
scroll to position [326, 0]
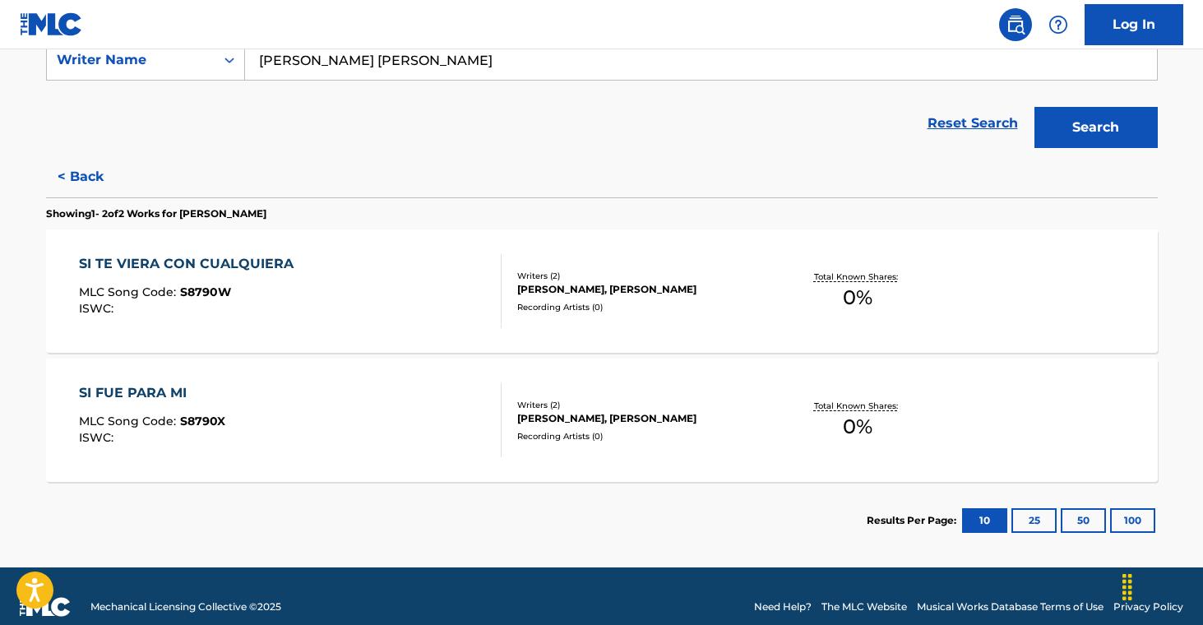
click at [683, 412] on div "[PERSON_NAME], [PERSON_NAME]" at bounding box center [641, 418] width 248 height 15
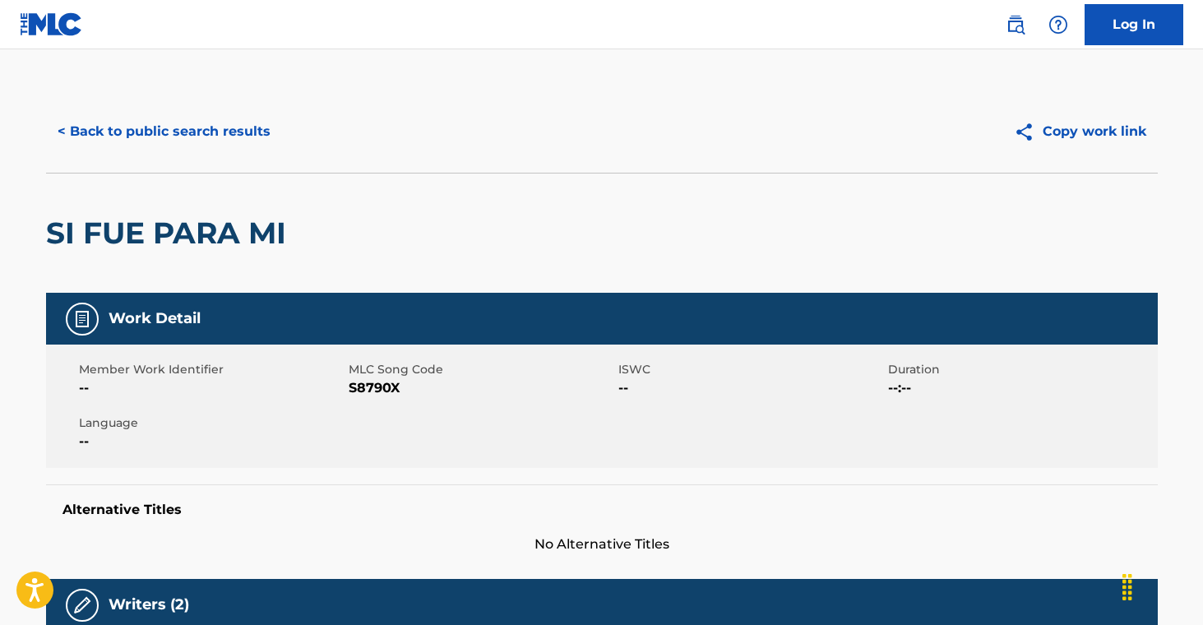
click at [142, 132] on button "< Back to public search results" at bounding box center [164, 131] width 236 height 41
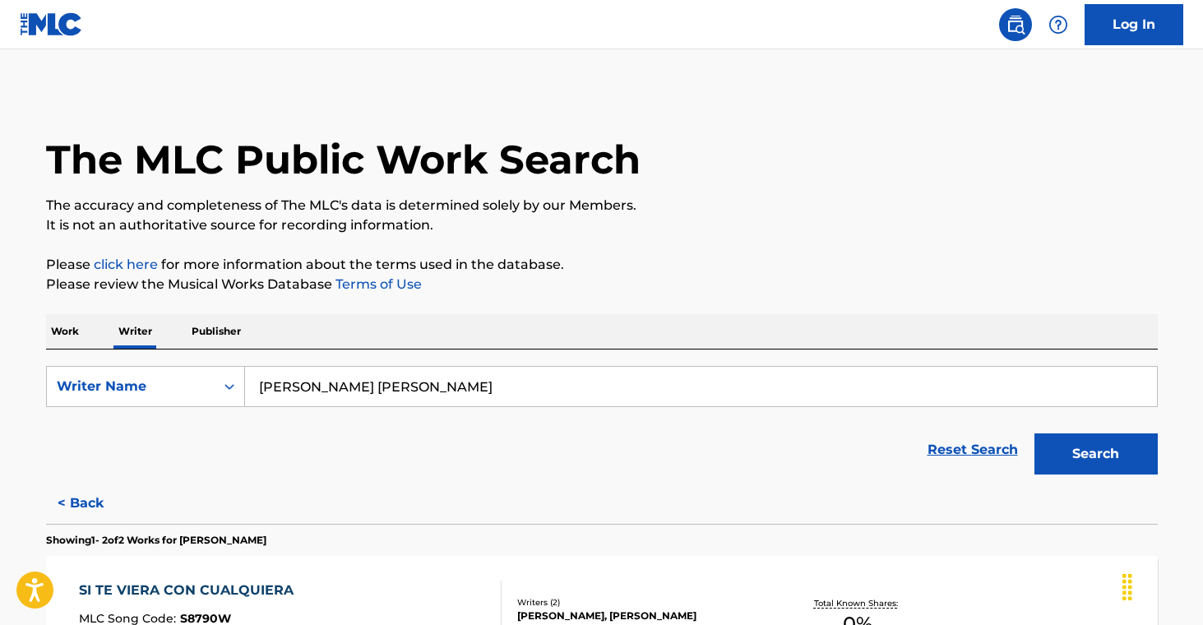
click at [89, 498] on button "< Back" at bounding box center [95, 503] width 99 height 41
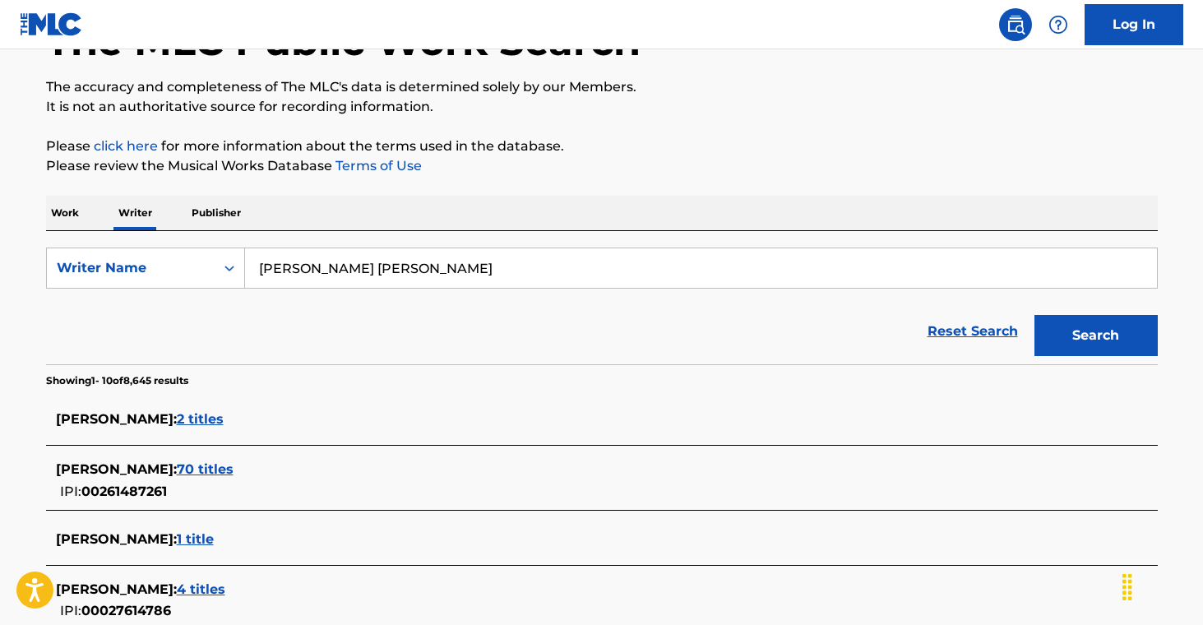
scroll to position [128, 0]
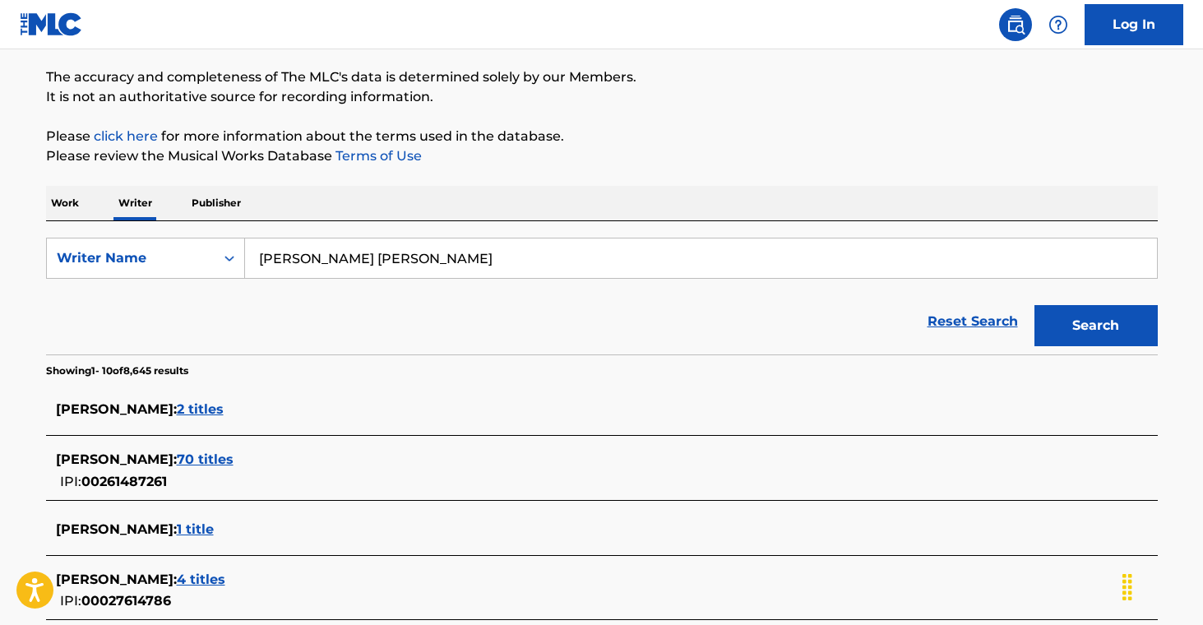
click at [234, 458] on span "70 titles" at bounding box center [205, 459] width 57 height 16
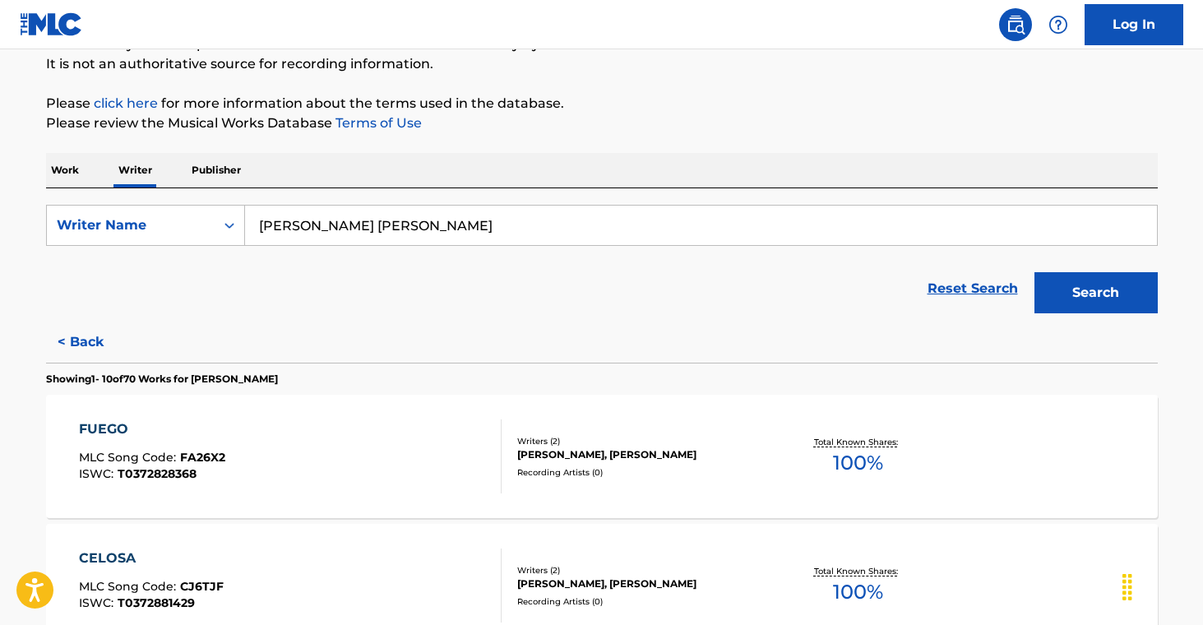
scroll to position [226, 0]
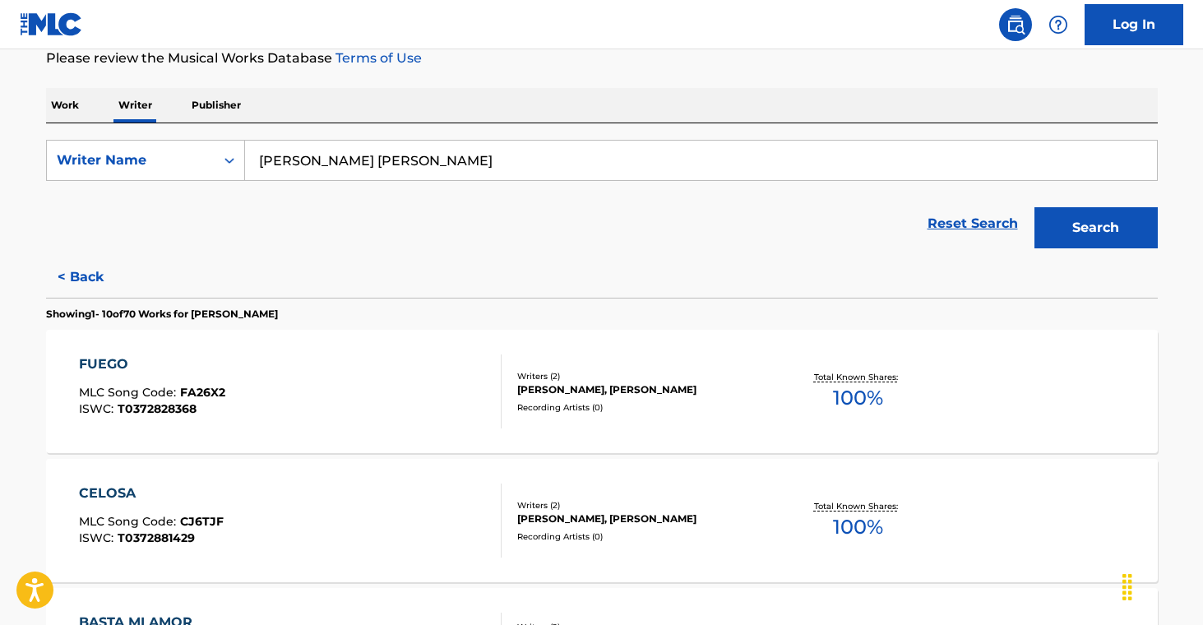
click at [657, 410] on div "Recording Artists ( 0 )" at bounding box center [641, 407] width 248 height 12
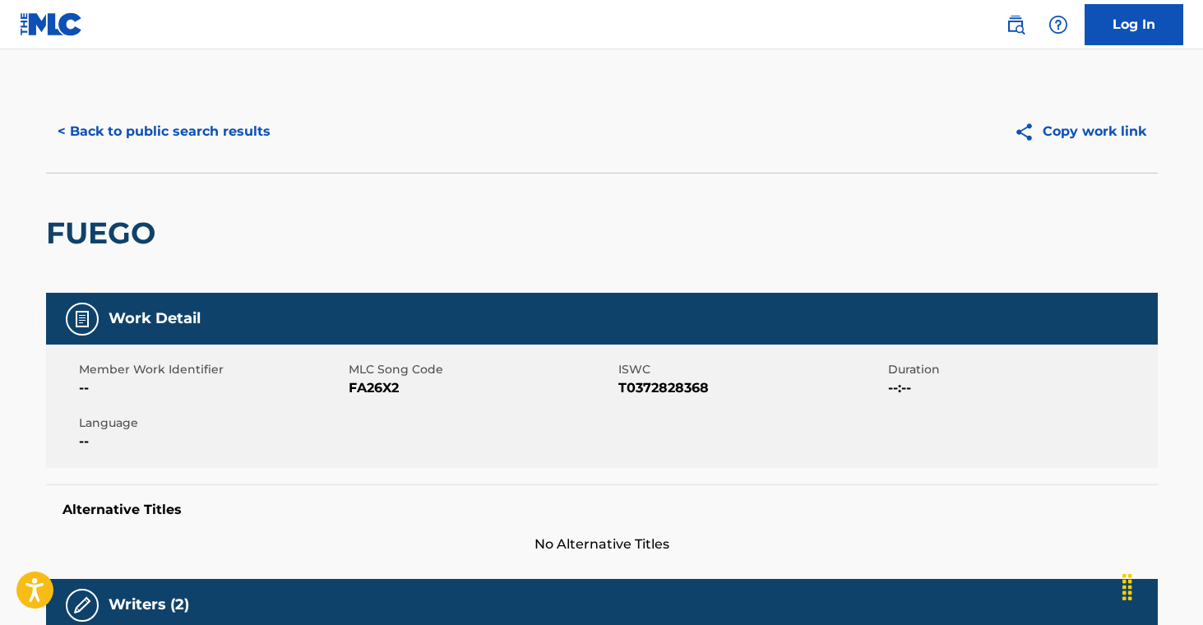
click at [127, 125] on button "< Back to public search results" at bounding box center [164, 131] width 236 height 41
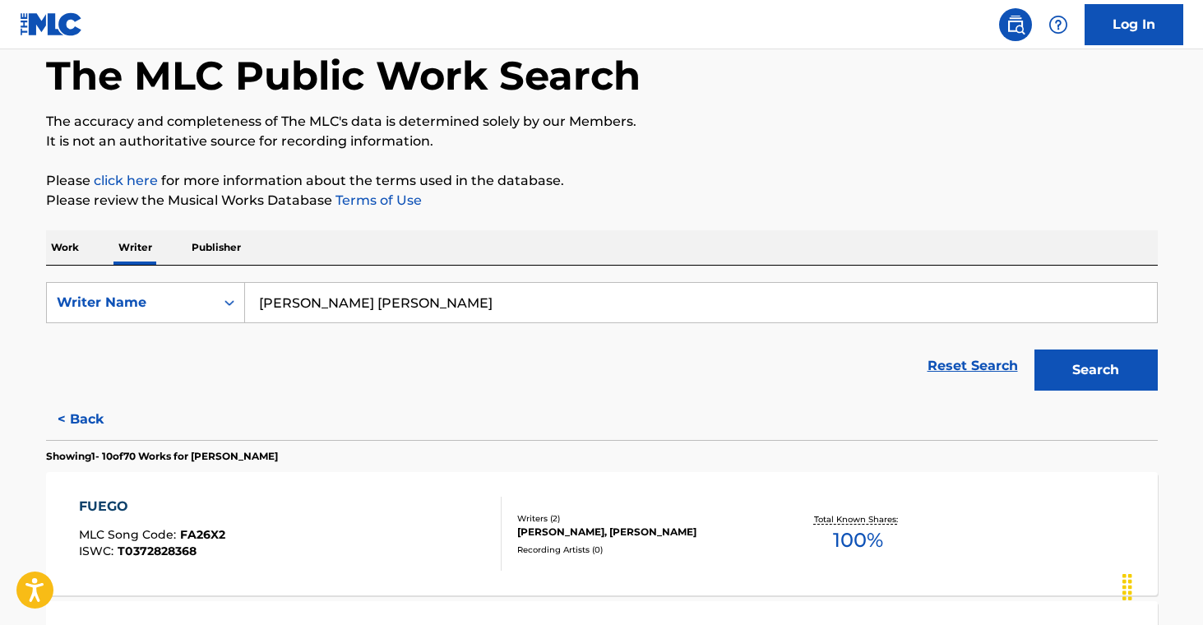
scroll to position [469, 0]
